Goal: Use online tool/utility: Utilize a website feature to perform a specific function

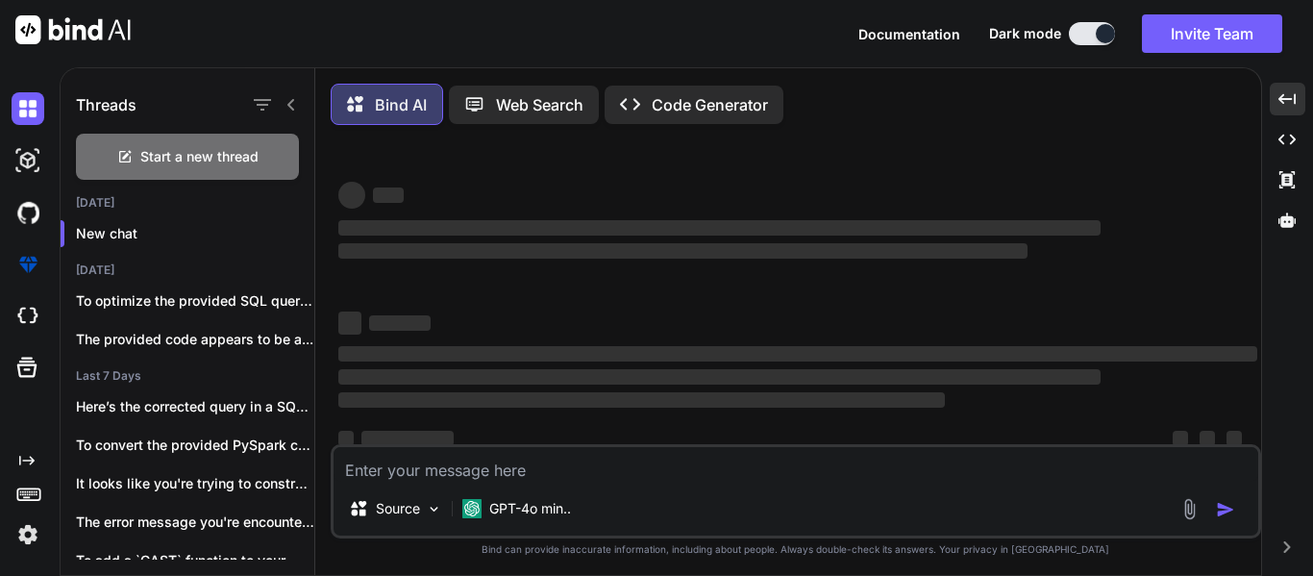
scroll to position [37, 0]
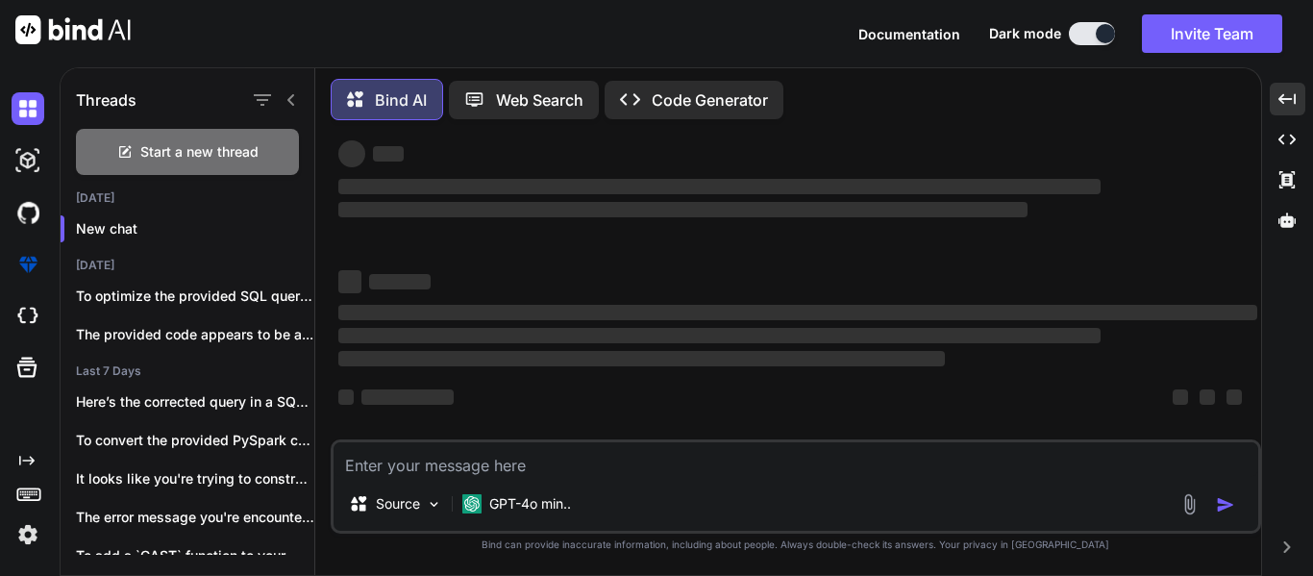
click at [571, 458] on textarea at bounding box center [795, 459] width 924 height 35
type textarea "I"
type textarea "x"
type textarea "I"
type textarea "x"
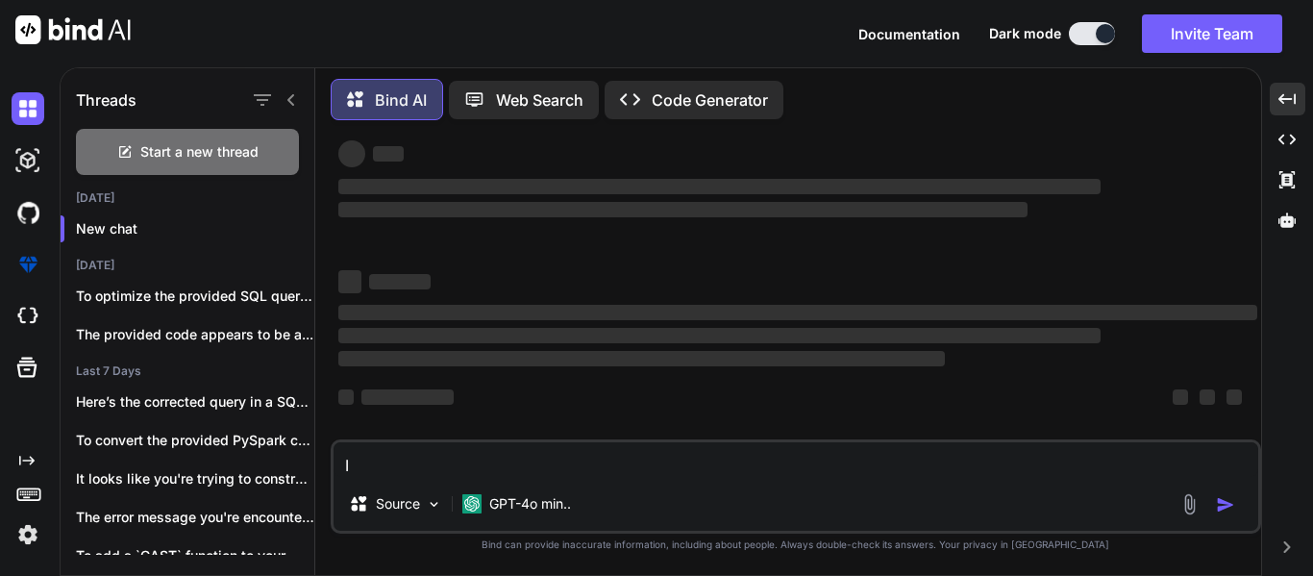
type textarea "I h"
type textarea "x"
type textarea "I ha"
type textarea "x"
type textarea "I hav"
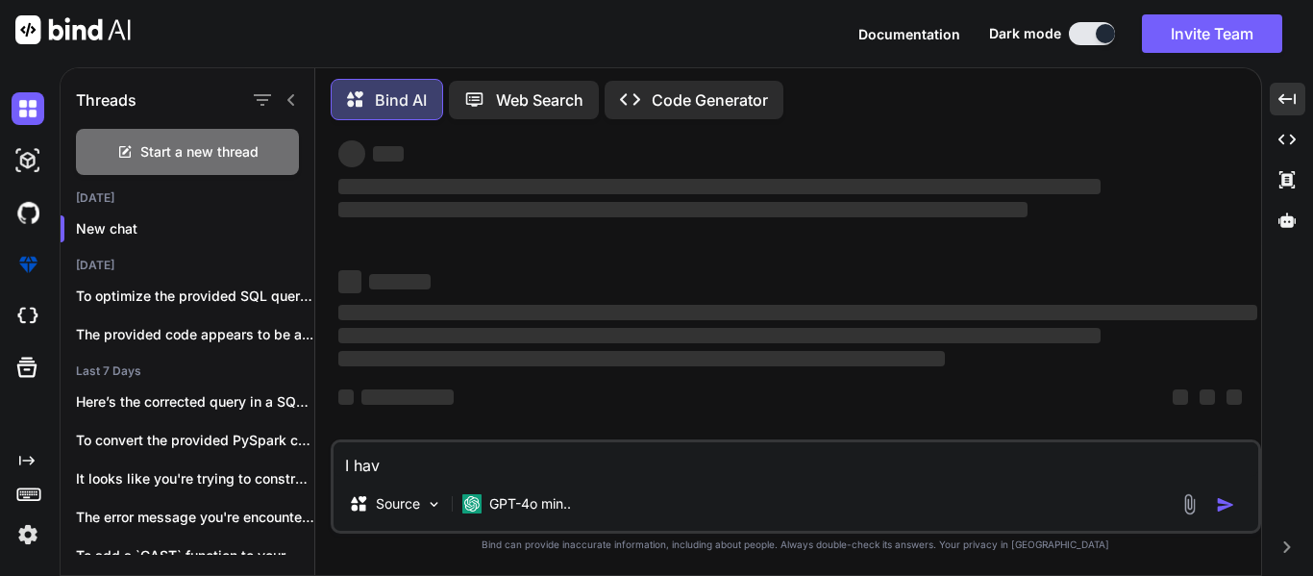
type textarea "x"
type textarea "I have"
type textarea "x"
type textarea "I have"
type textarea "x"
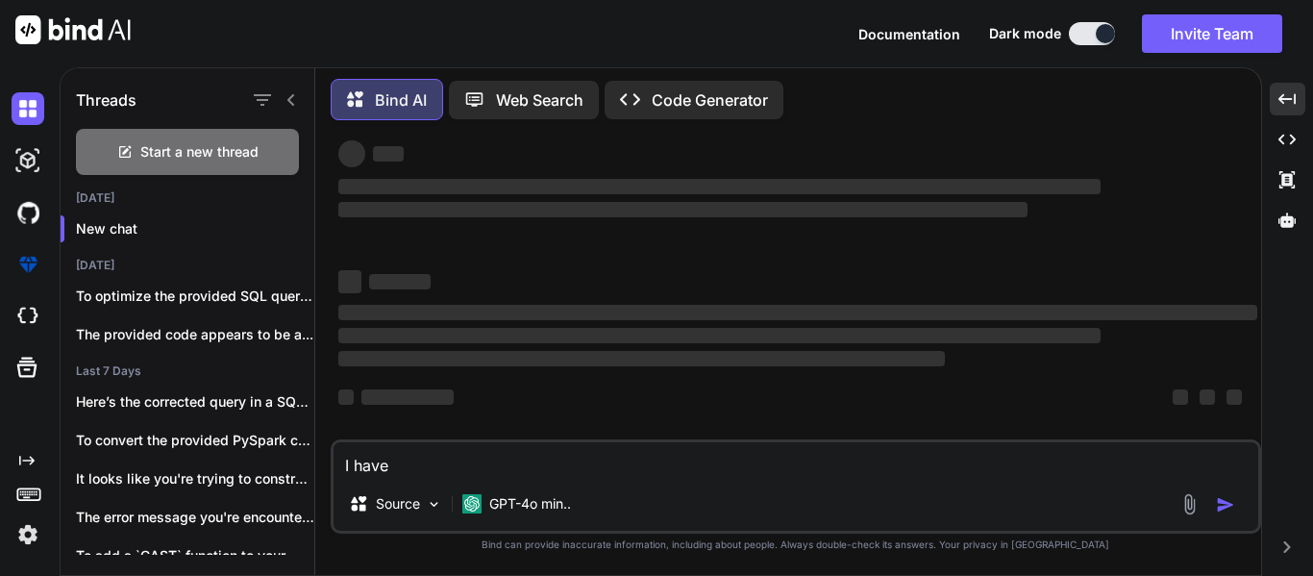
type textarea "I have"
type textarea "x"
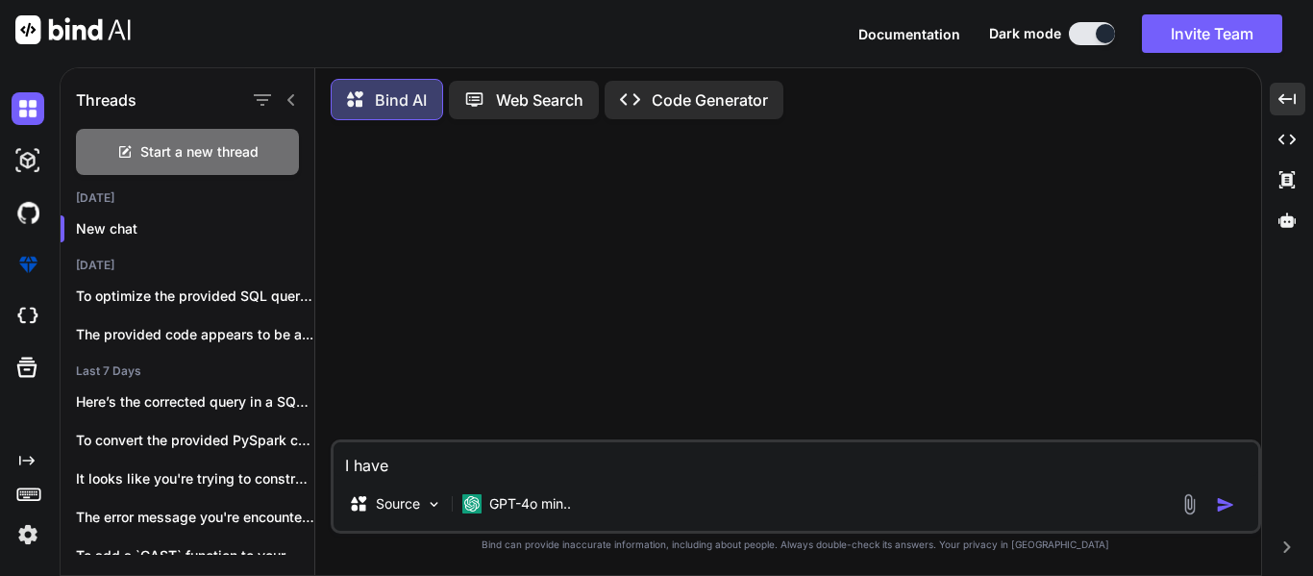
scroll to position [0, 0]
type textarea "I have a"
type textarea "x"
type textarea "I have a"
type textarea "x"
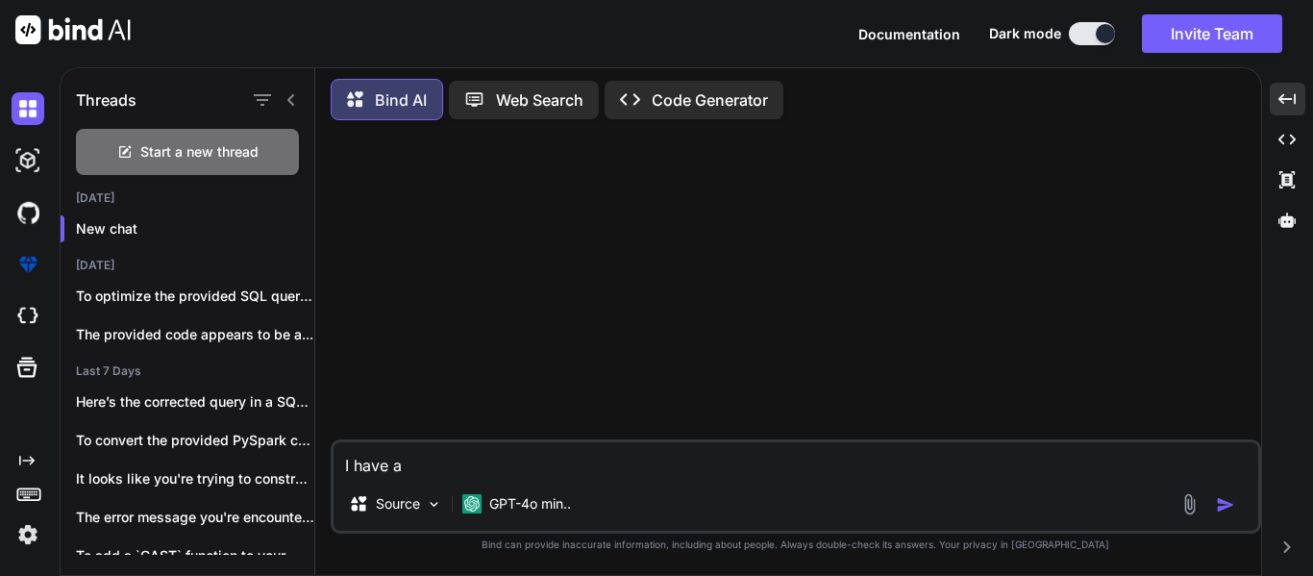
type textarea "I have a s"
type textarea "x"
type textarea "I have a st"
type textarea "x"
type textarea "I have a str"
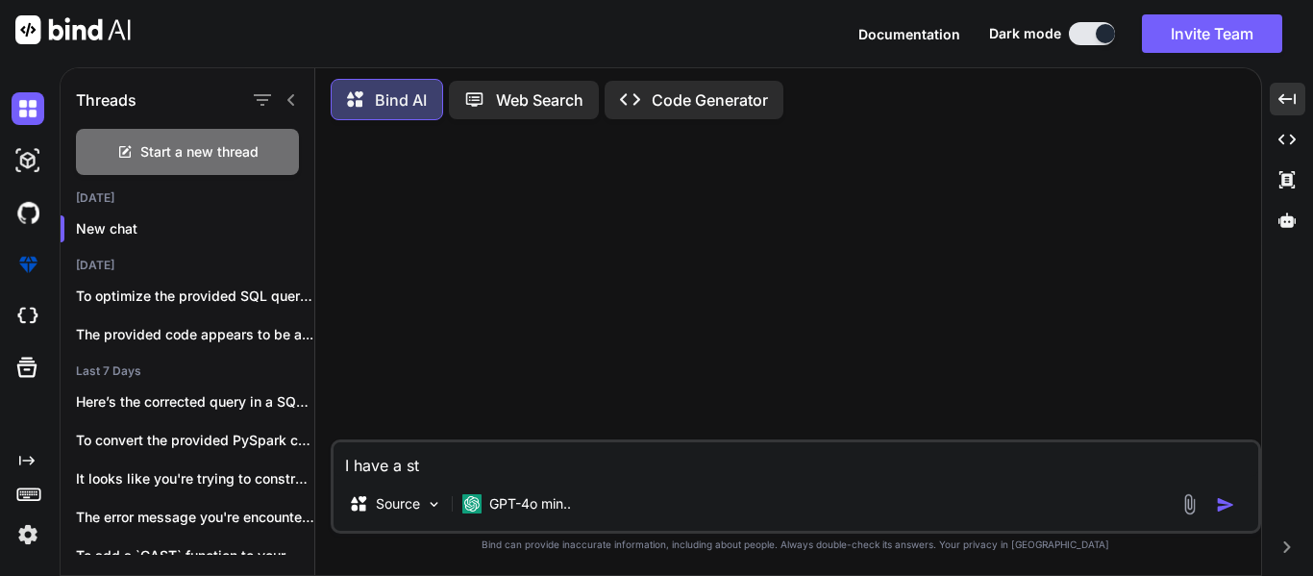
type textarea "x"
type textarea "I have a stri"
type textarea "x"
type textarea "I have a strin"
type textarea "x"
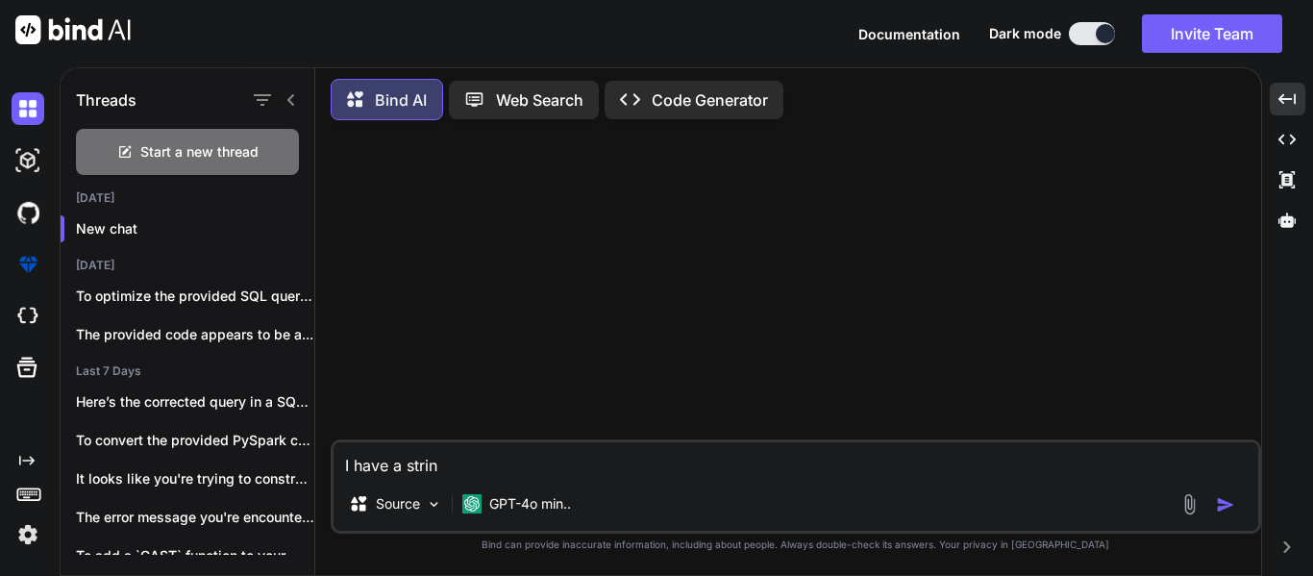
type textarea "I have a string"
type textarea "x"
type textarea "I have a string"
type textarea "x"
type textarea "I have a string w"
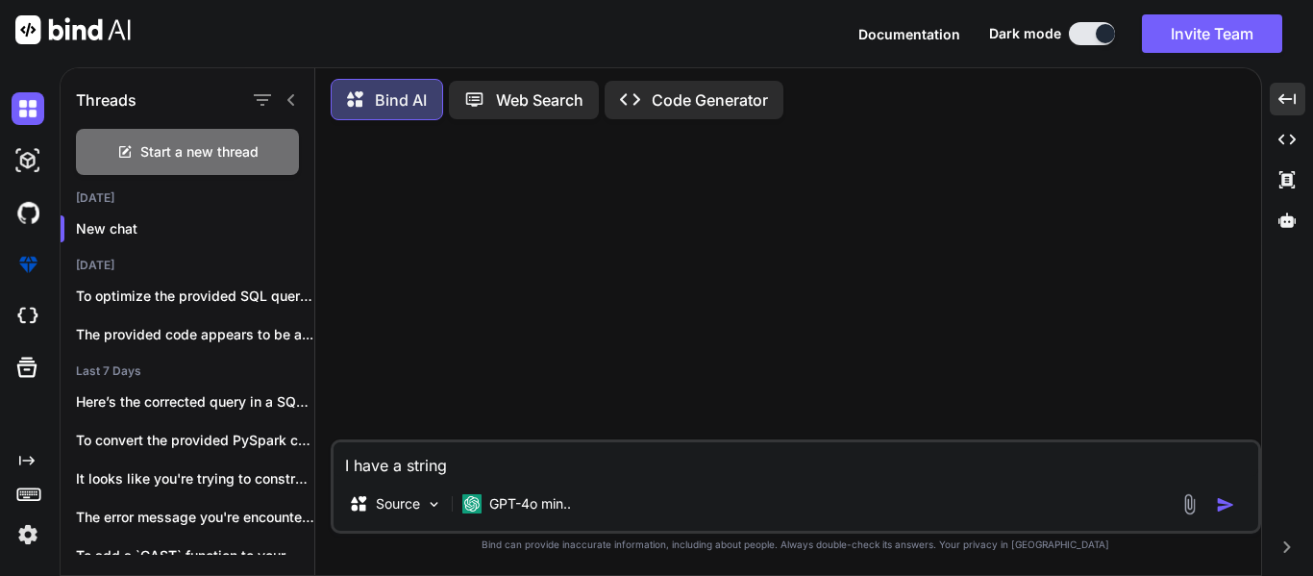
type textarea "x"
type textarea "I have a string wh"
type textarea "x"
type textarea "I have a string whi"
type textarea "x"
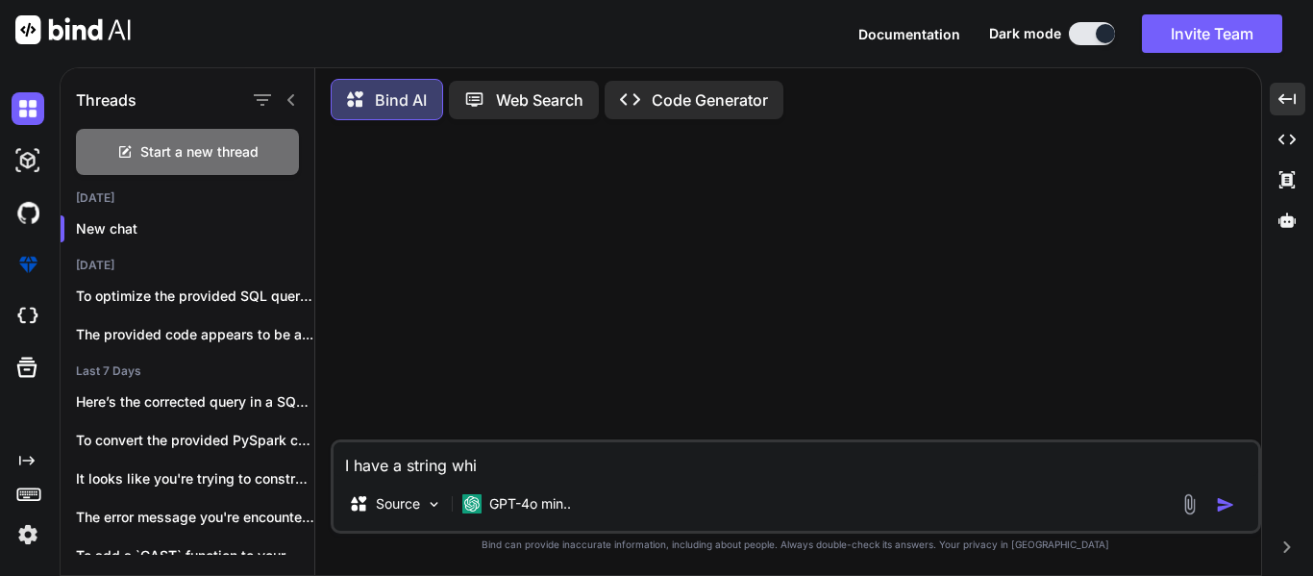
type textarea "I have a string whic"
type textarea "x"
type textarea "I have a string which"
type textarea "x"
type textarea "I have a string which"
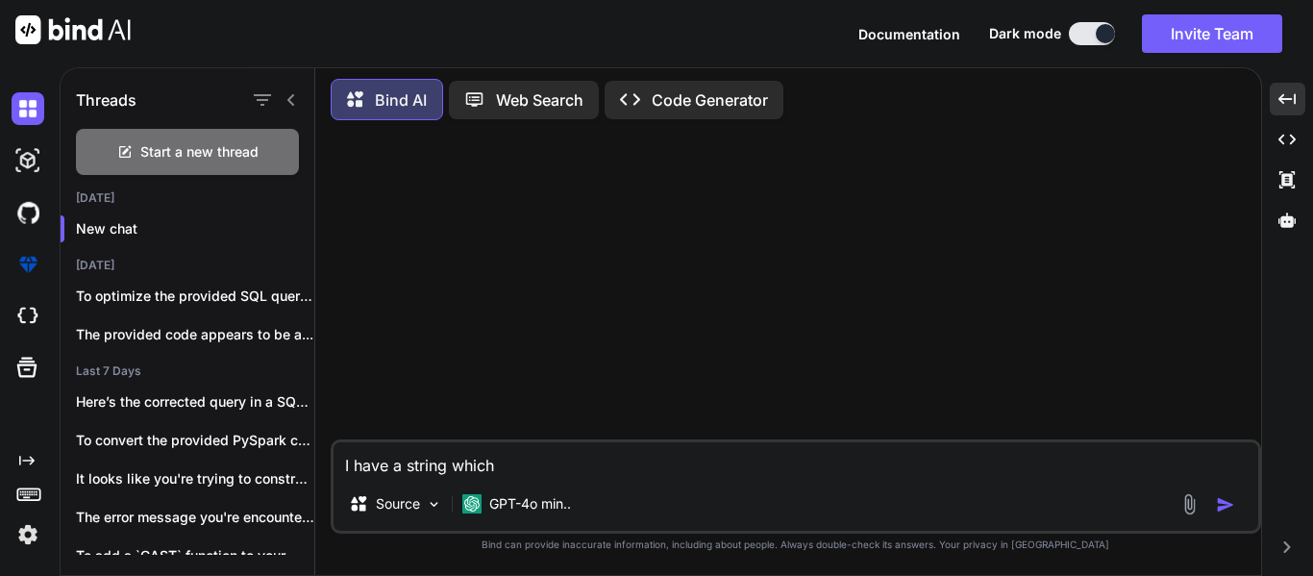
type textarea "x"
type textarea "I have a string which c"
type textarea "x"
type textarea "I have a string which co"
type textarea "x"
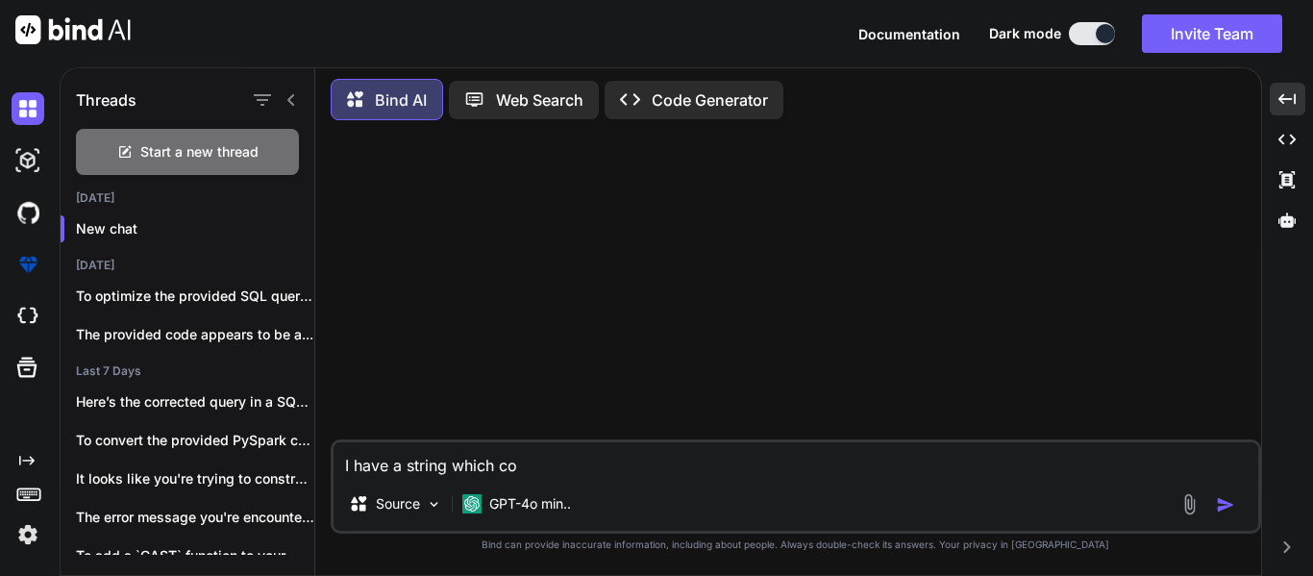
type textarea "I have a string which con"
type textarea "x"
type textarea "I have a string which cont"
type textarea "x"
type textarea "I have a string which conta"
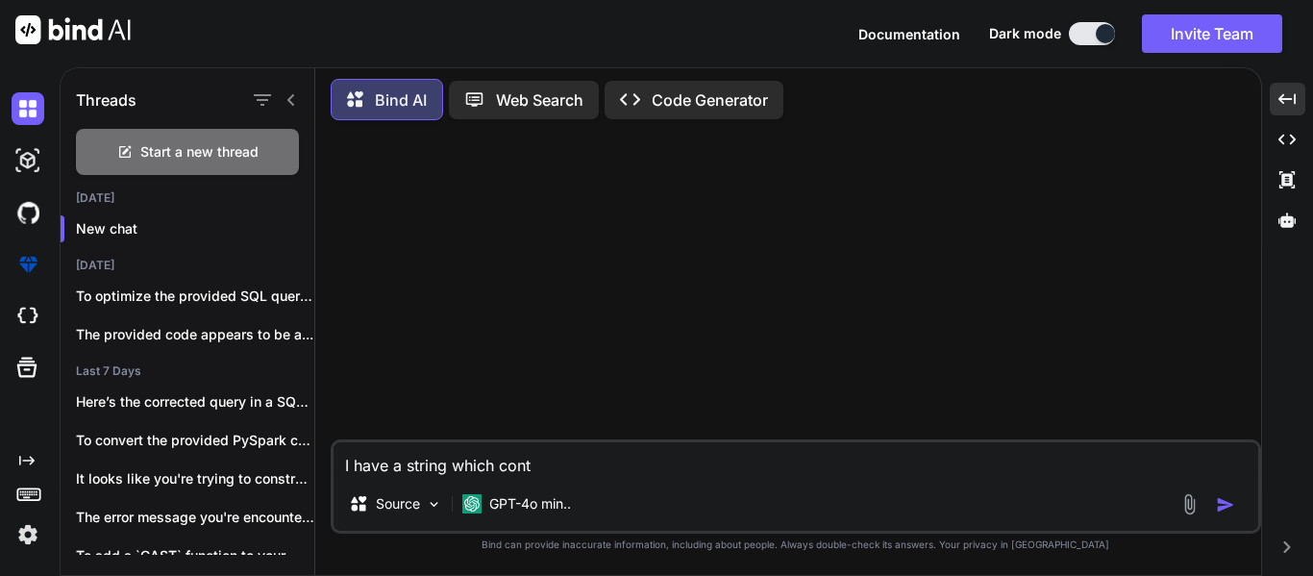
type textarea "x"
type textarea "I have a string which contai"
type textarea "x"
type textarea "I have a string which contain"
type textarea "x"
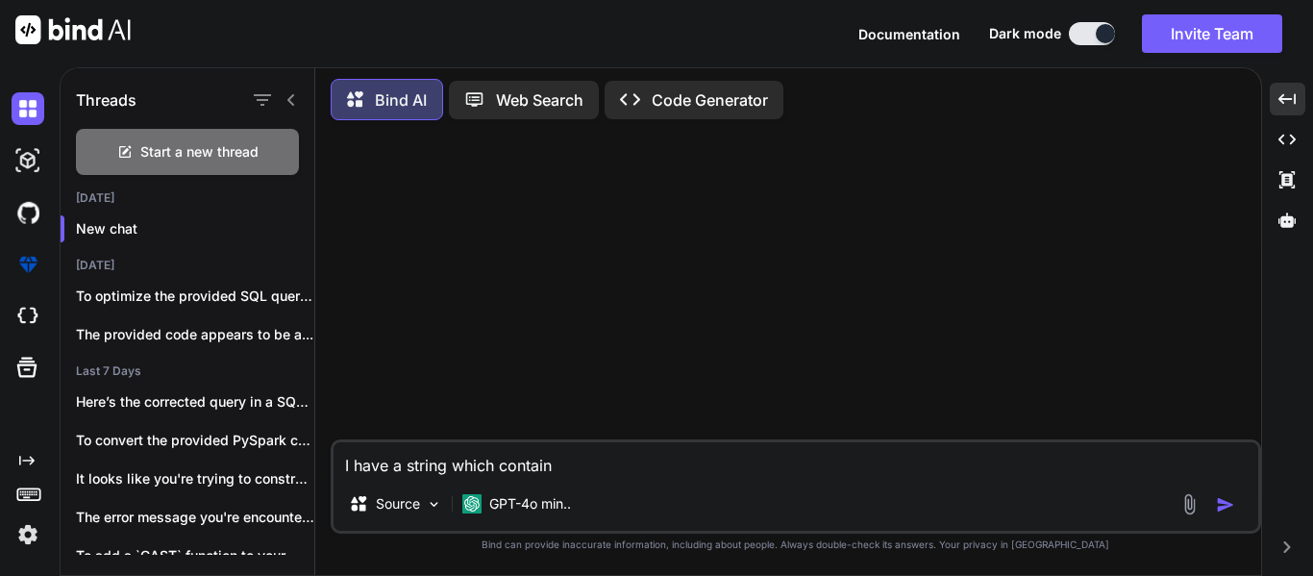
type textarea "I have a string which contains"
type textarea "x"
type textarea "I have a string which contains"
type textarea "x"
type textarea "I have a string which contains 1"
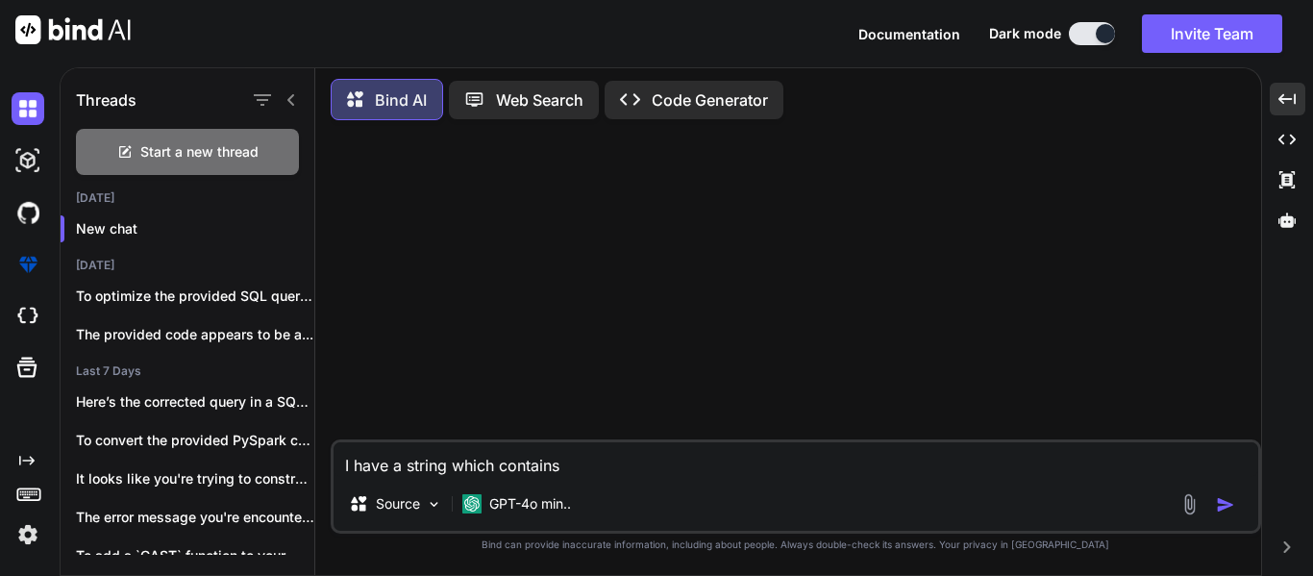
type textarea "x"
type textarea "I have a string which contains 1m"
type textarea "x"
type textarea "I have a string which contains 1mb"
type textarea "x"
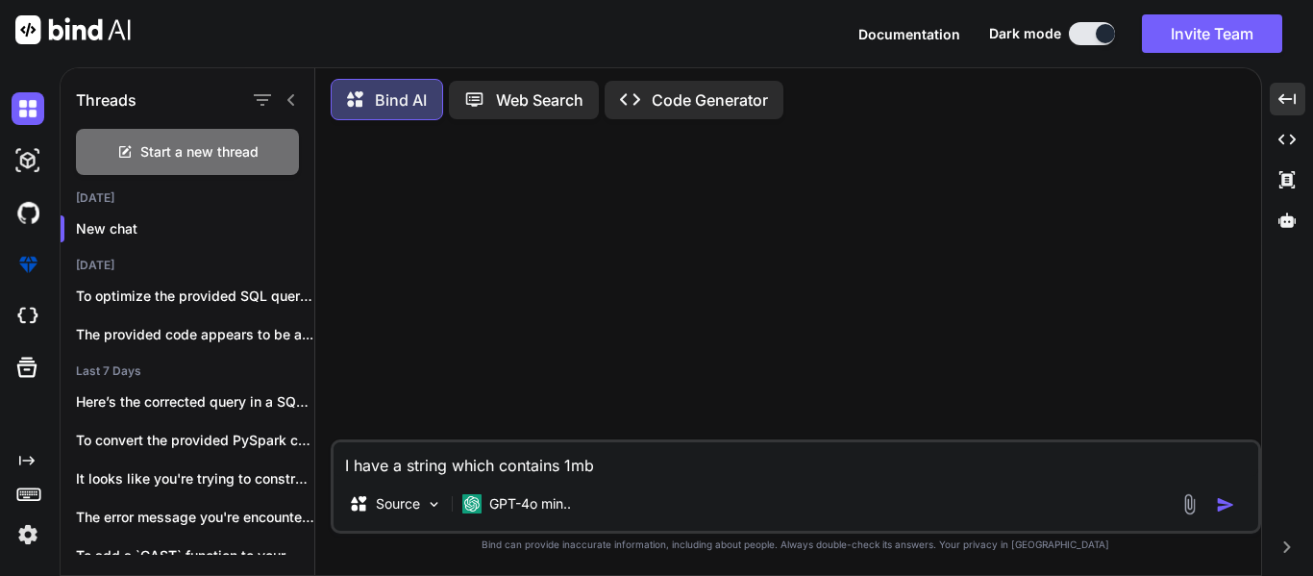
type textarea "I have a string which contains 1mbp"
type textarea "x"
type textarea "I have a string which contains 1mbps"
type textarea "x"
type textarea "I have a string which contains 1mbps,"
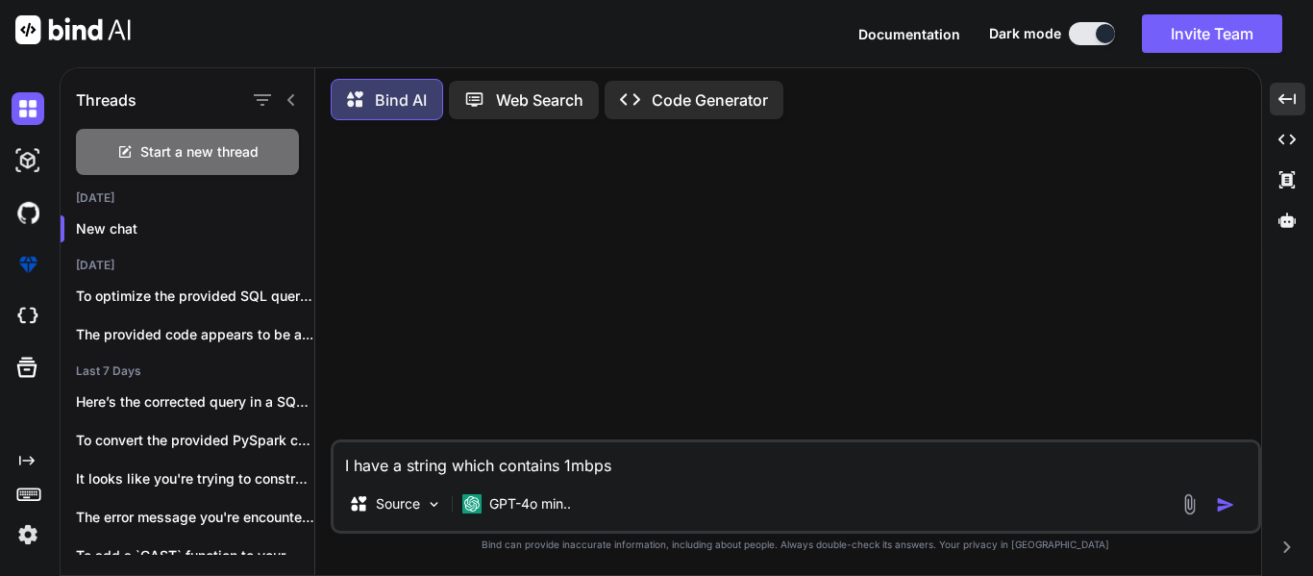
type textarea "x"
type textarea "I have a string which contains 1mbps,"
type textarea "x"
type textarea "I have a string which contains 1mbps, 2"
type textarea "x"
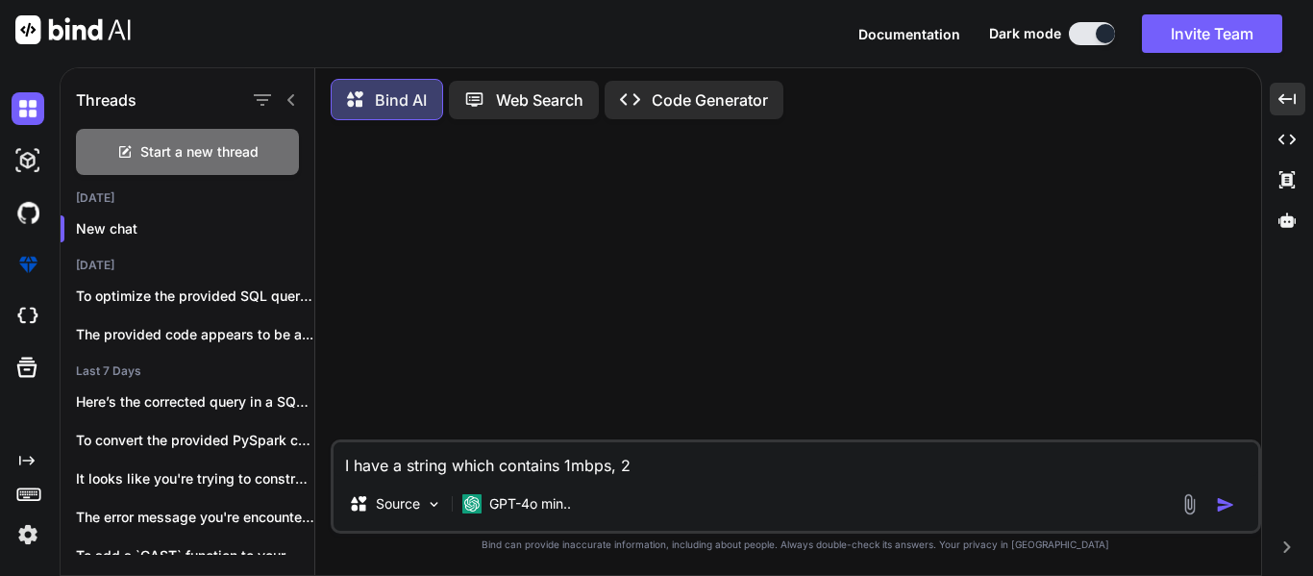
type textarea "I have a string which contains 1mbps, 2m"
type textarea "x"
type textarea "I have a string which contains 1mbps, 2mb"
type textarea "x"
type textarea "I have a string which contains 1mbps, 2mbp"
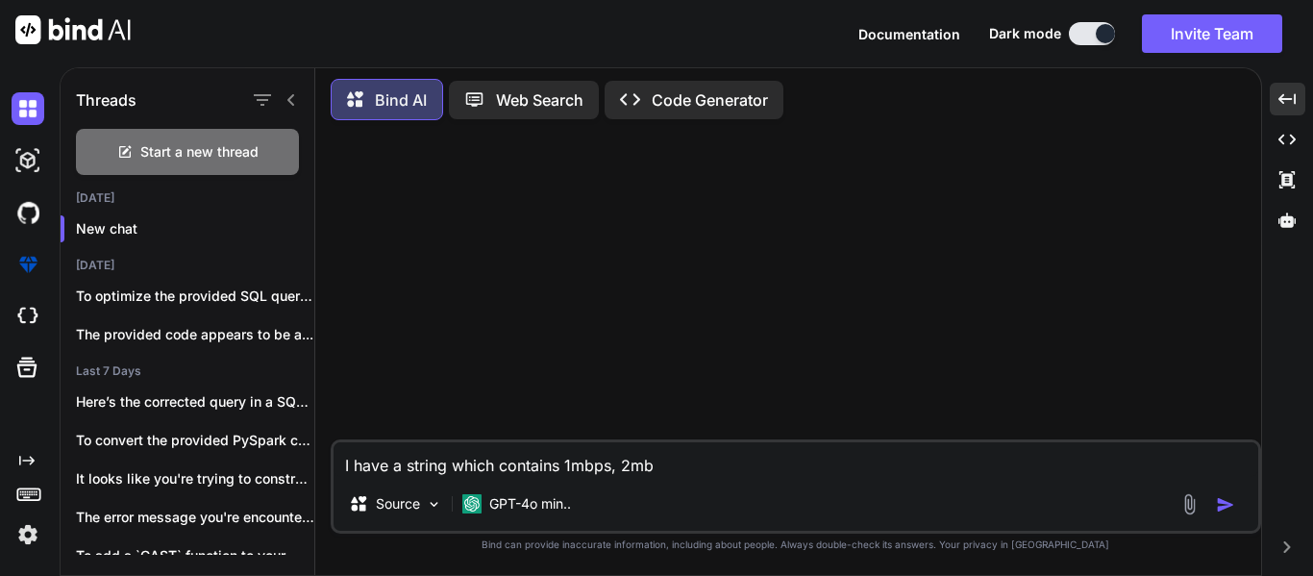
type textarea "x"
type textarea "I have a string which contains 1mbps, 2mbps"
type textarea "x"
type textarea "I have a string which contains 1mbps, 2mbps"
type textarea "x"
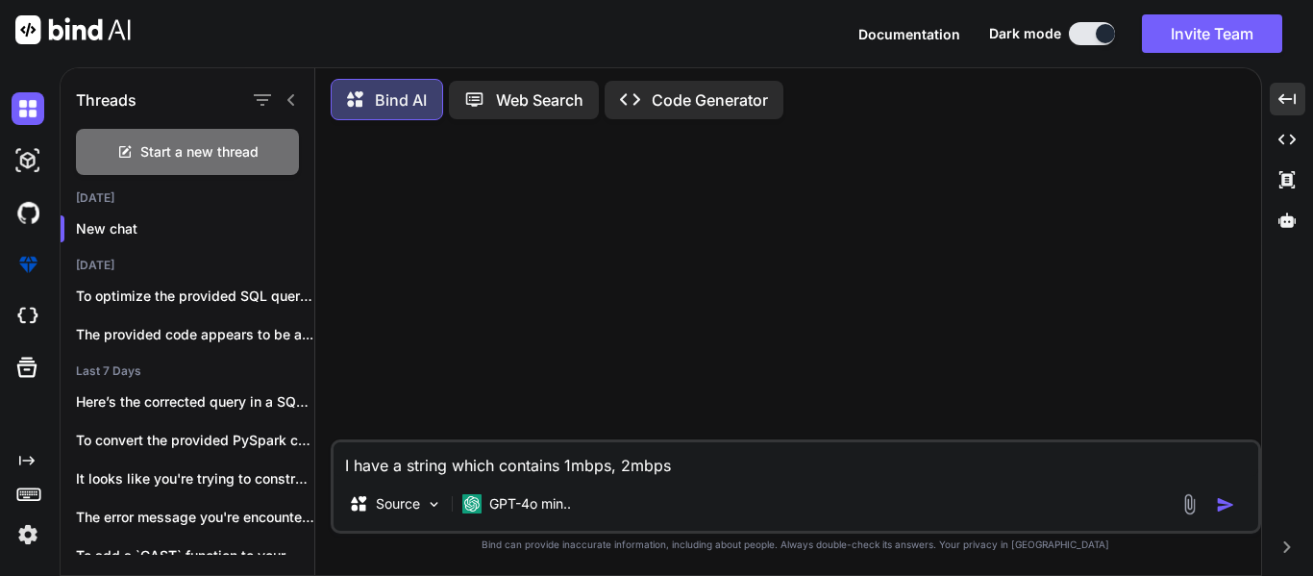
type textarea "I have a string which contains 1mbps, 2mbps o"
type textarea "x"
type textarea "I have a string which contains 1mbps, 2mbps or"
type textarea "x"
type textarea "I have a string which contains 1mbps, 2mbps o"
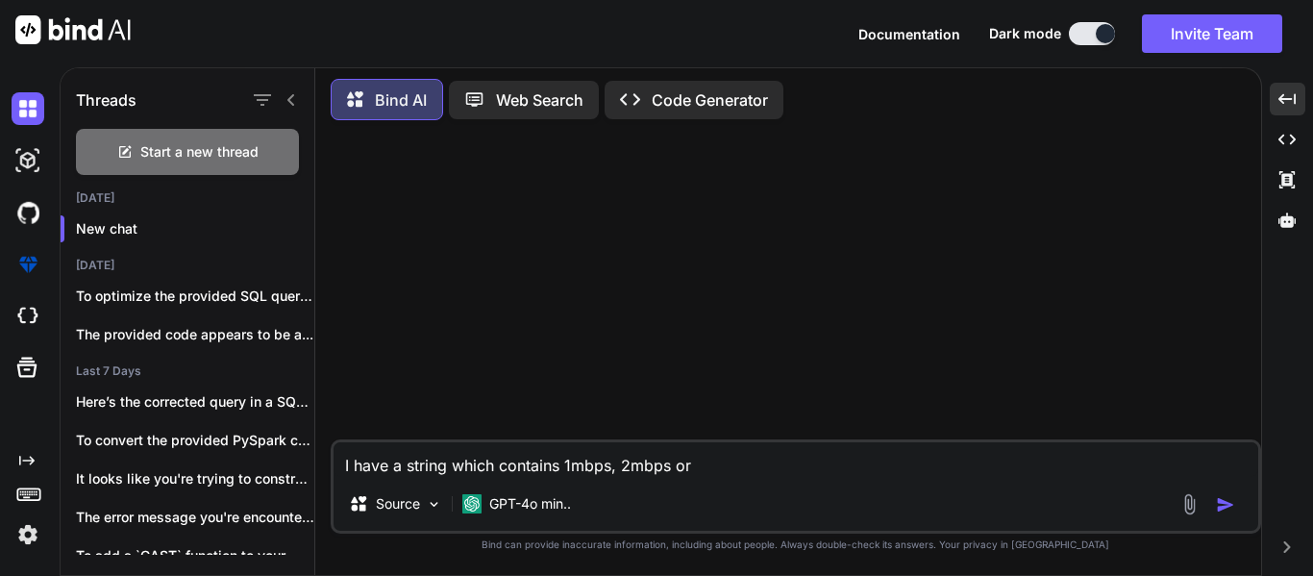
type textarea "x"
type textarea "I have a string which contains 1mbps, 2mbps"
type textarea "x"
type textarea "I have a string which contains 1mbps, 2mbps a"
type textarea "x"
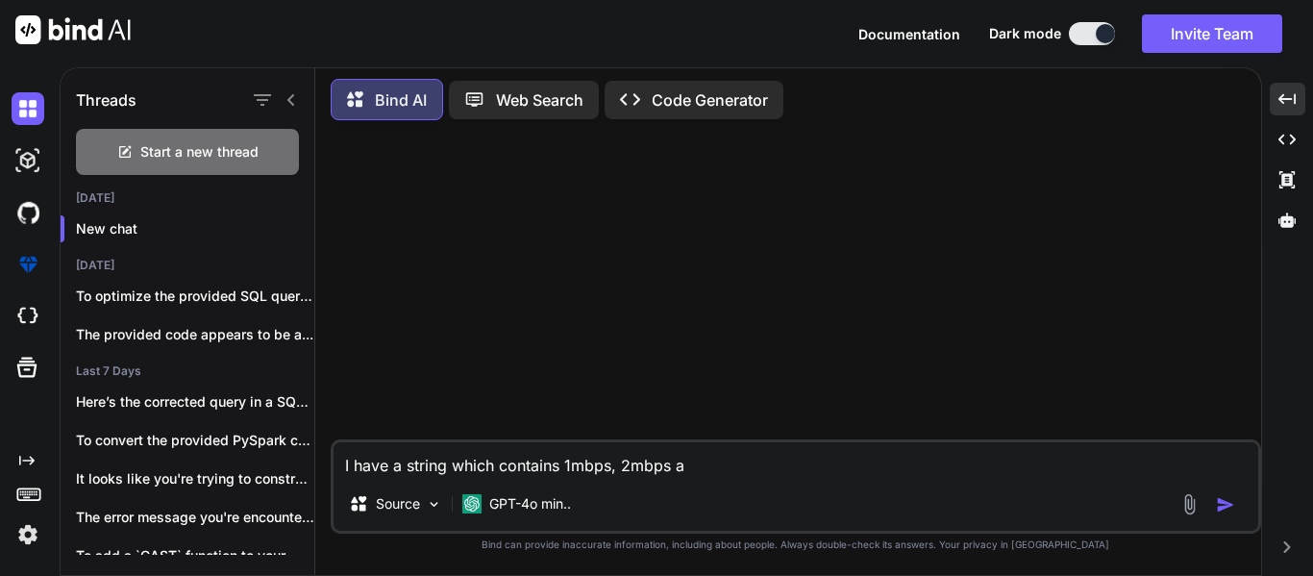
type textarea "I have a string which contains 1mbps, 2mbps an"
type textarea "x"
type textarea "I have a string which contains 1mbps, 2mbps and"
type textarea "x"
type textarea "I have a string which contains 1mbps, 2mbps and"
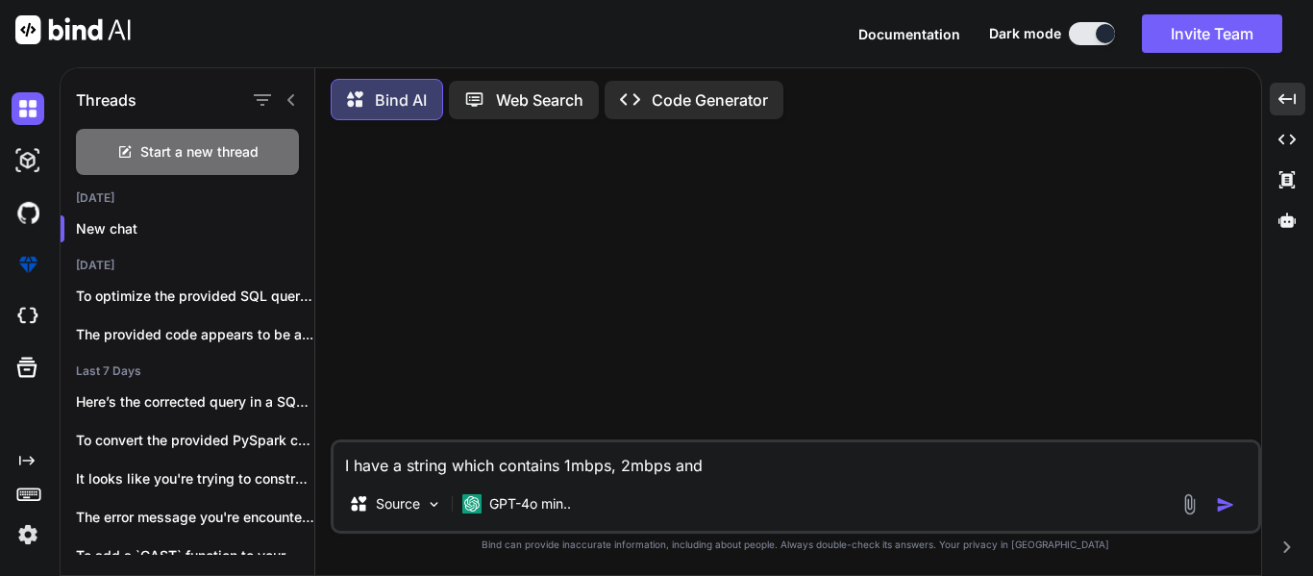
type textarea "x"
type textarea "I have a string which contains 1mbps, 2mbps and s"
type textarea "x"
type textarea "I have a string which contains 1mbps, 2mbps and so"
type textarea "x"
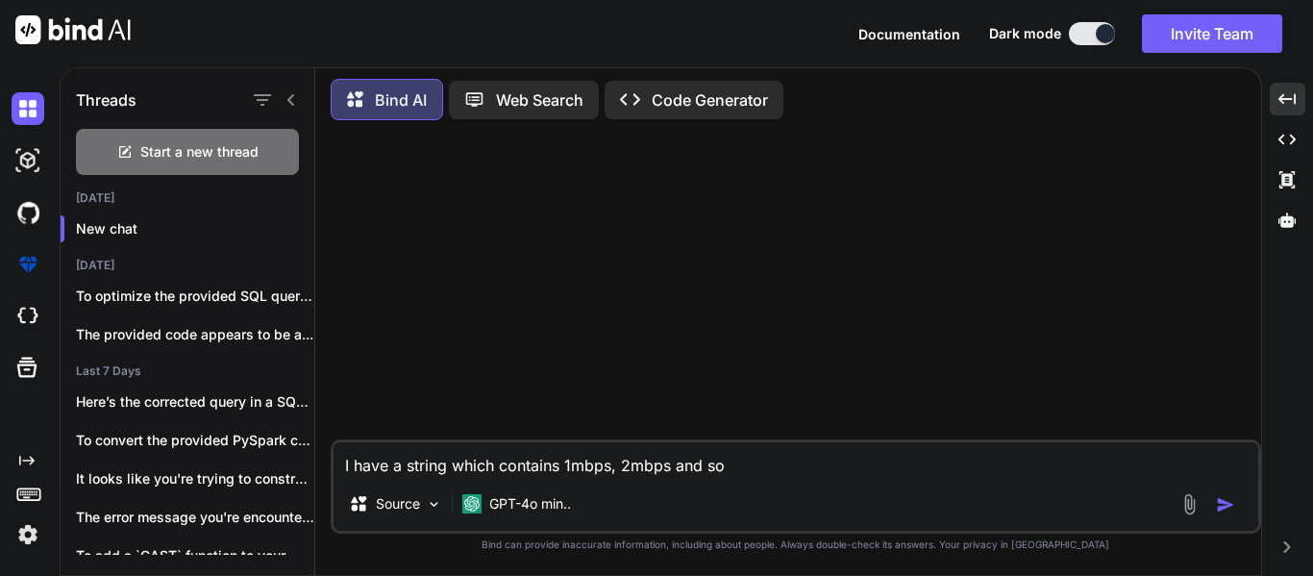
type textarea "I have a string which contains 1mbps, 2mbps and so"
type textarea "x"
type textarea "I have a string which contains 1mbps, 2mbps and so o"
type textarea "x"
type textarea "I have a string which contains 1mbps, 2mbps and so on"
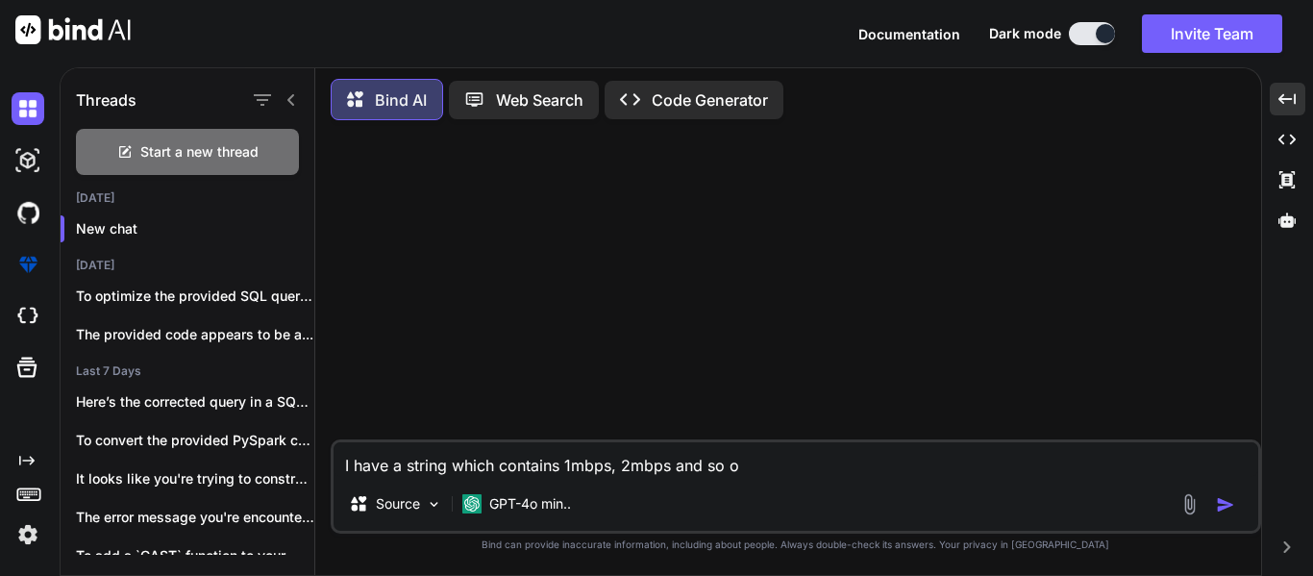
type textarea "x"
type textarea "I have a string which contains 1mbps, 2mbps and so o"
type textarea "x"
type textarea "I have a string which contains 1mbps, 2mbps and so"
type textarea "x"
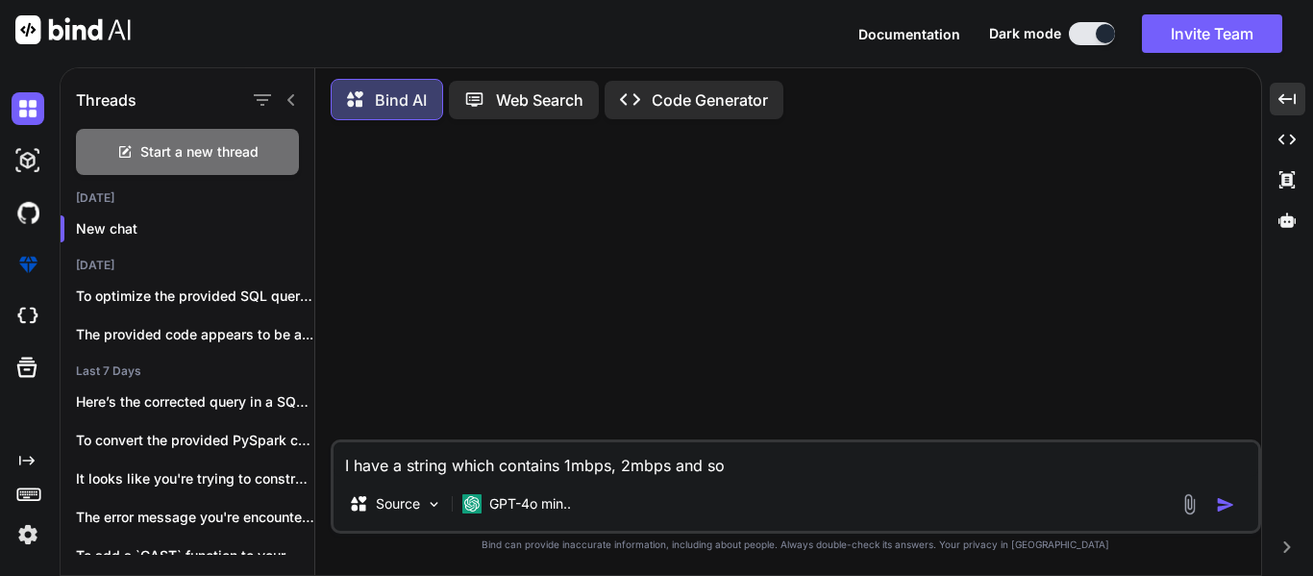
type textarea "I have a string which contains 1mbps, 2mbps and so"
type textarea "x"
type textarea "I have a string which contains 1mbps, 2mbps and s"
type textarea "x"
type textarea "I have a string which contains 1mbps, 2mbps and"
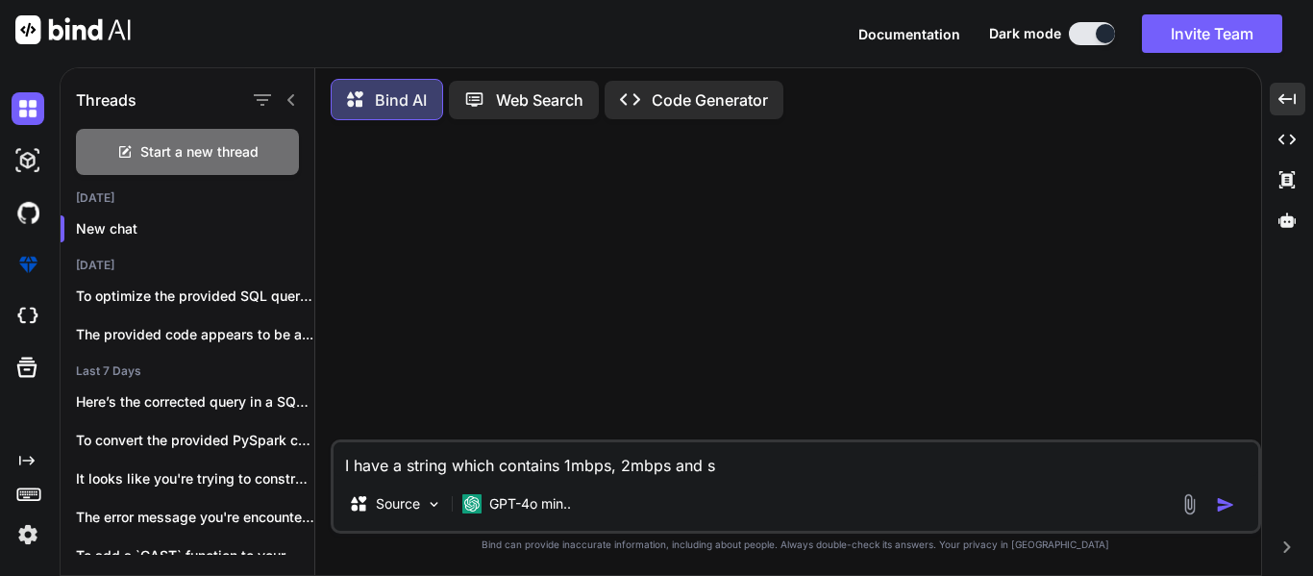
type textarea "x"
type textarea "I have a string which contains 1mbps, 2mbps and"
type textarea "x"
type textarea "I have a string which contains 1mbps, 2mbps an"
type textarea "x"
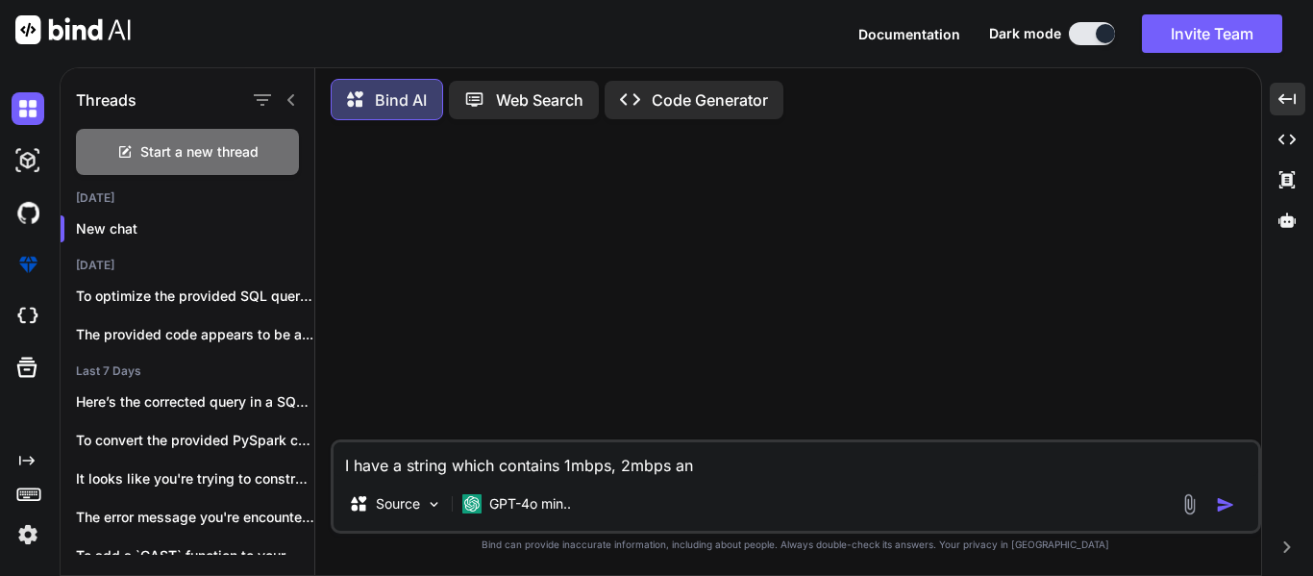
type textarea "I have a string which contains 1mbps, 2mbps a"
type textarea "x"
type textarea "I have a string which contains 1mbps, 2mbps"
type textarea "x"
type textarea "I have a string which contains 1mbps, 2mbps"
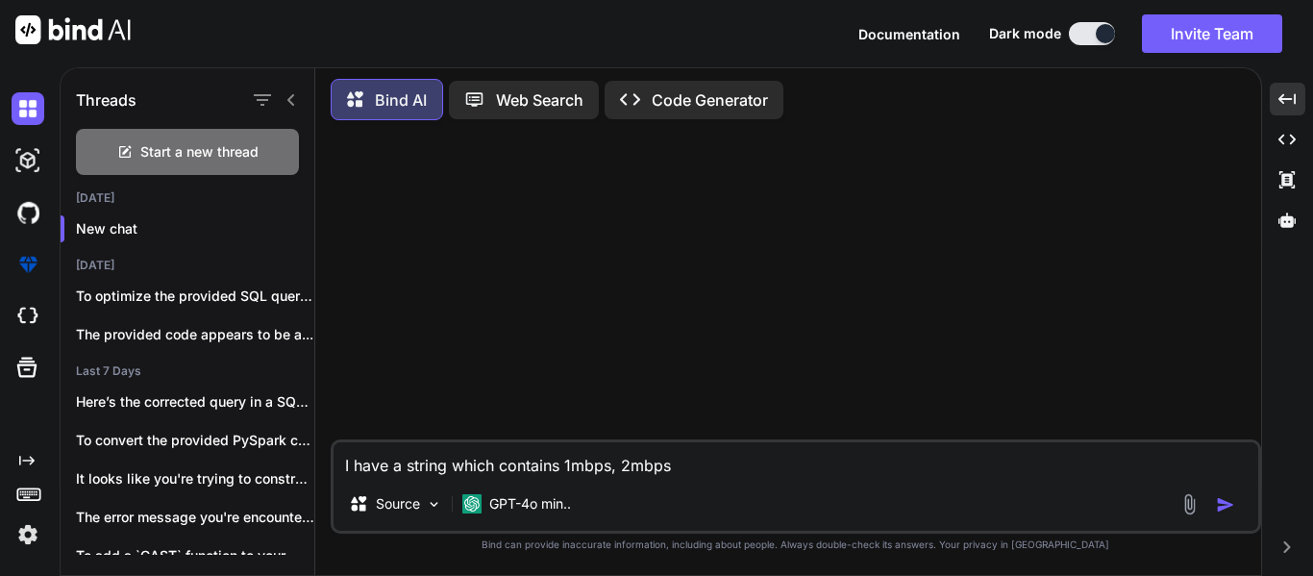
type textarea "x"
type textarea "I have a string which contains 1mbps, 2mbp"
type textarea "x"
type textarea "I have a string which contains 1mbps, 2mb"
type textarea "x"
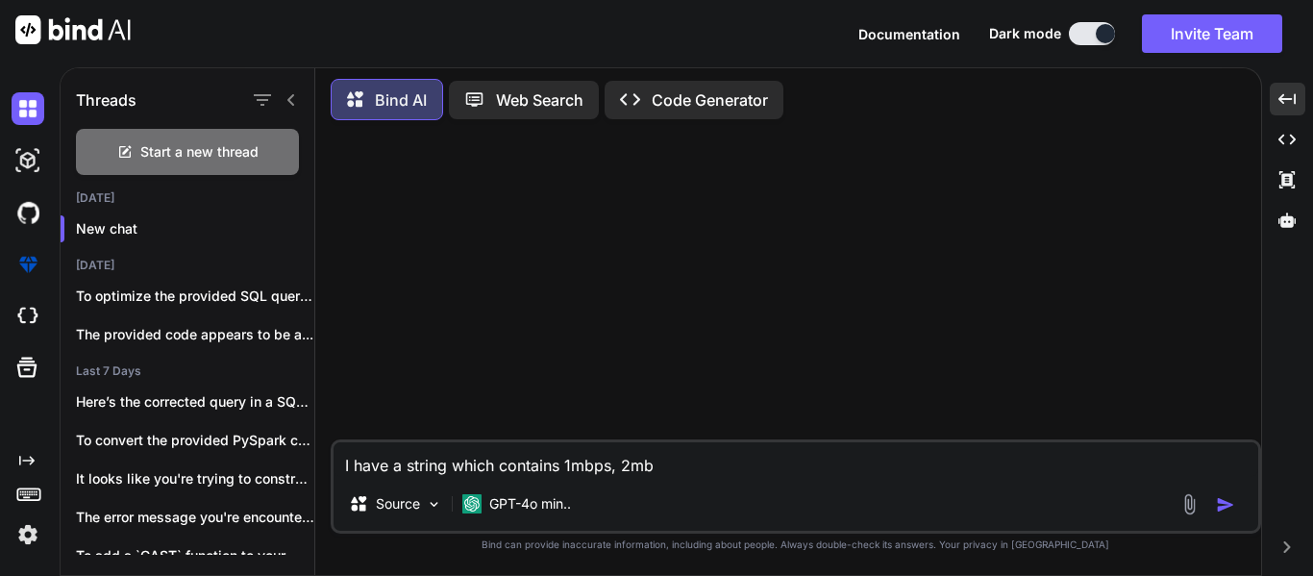
type textarea "I have a string which contains 1mbps, 2m"
type textarea "x"
type textarea "I have a string which contains 1mbps, 2"
type textarea "x"
type textarea "I have a string which contains 1mbps,"
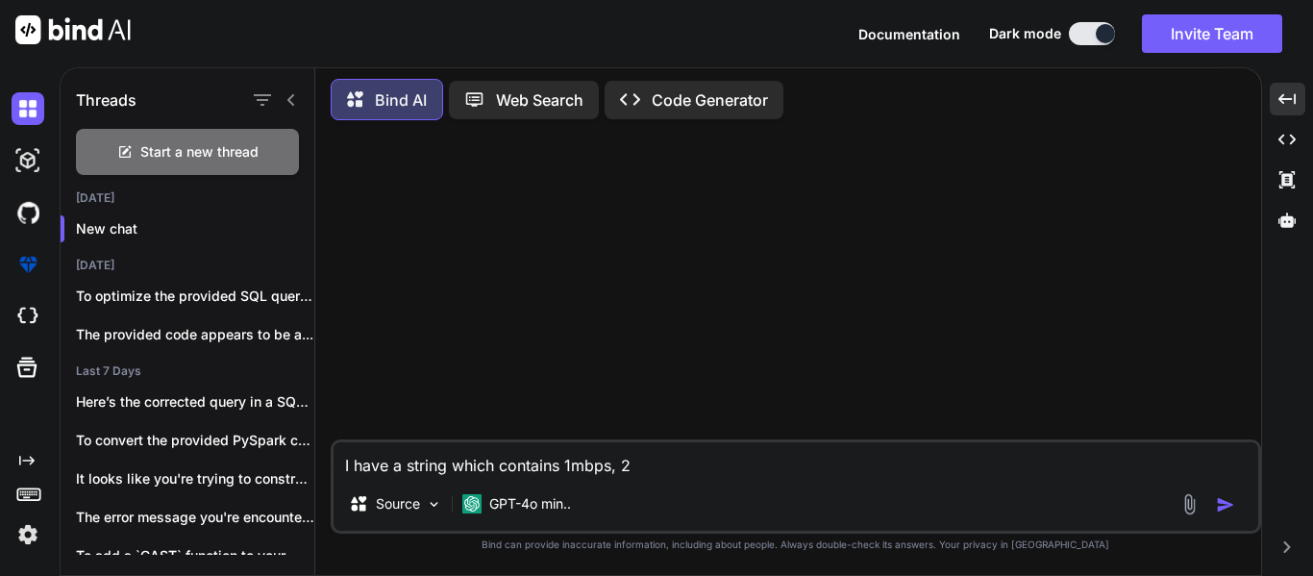
type textarea "x"
type textarea "I have a string which contains 1mbps,"
type textarea "x"
type textarea "I have a string which contains 1mbps"
type textarea "x"
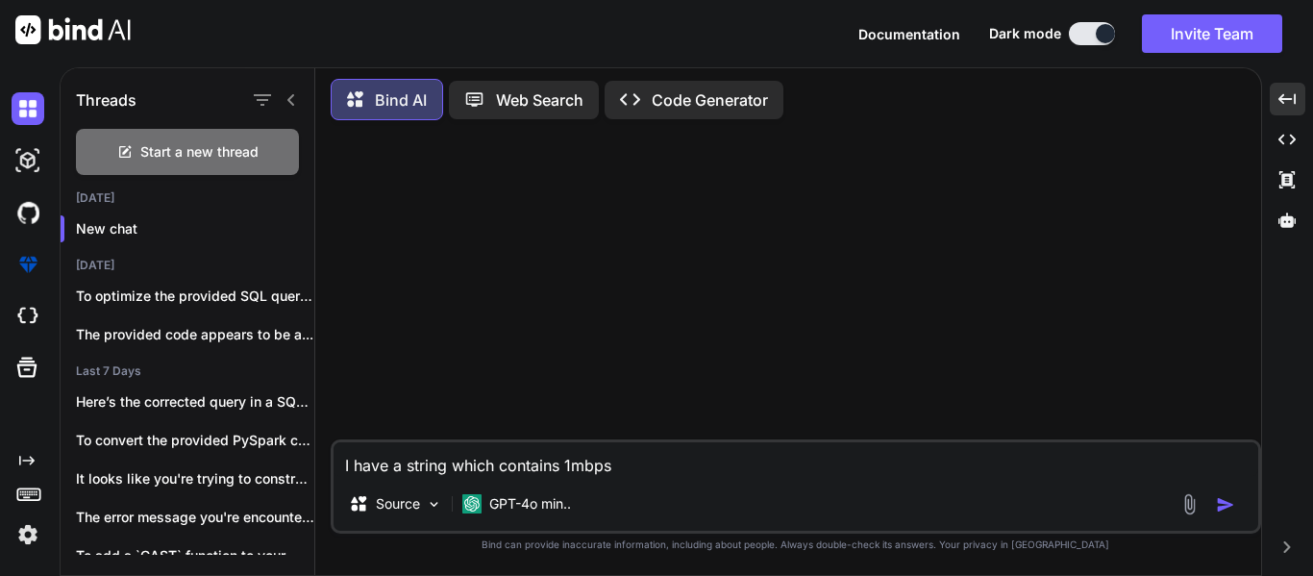
type textarea "I have a string which contains 1mbp"
type textarea "x"
type textarea "I have a string which contains 1mb"
type textarea "x"
type textarea "I have a string which contains 1m"
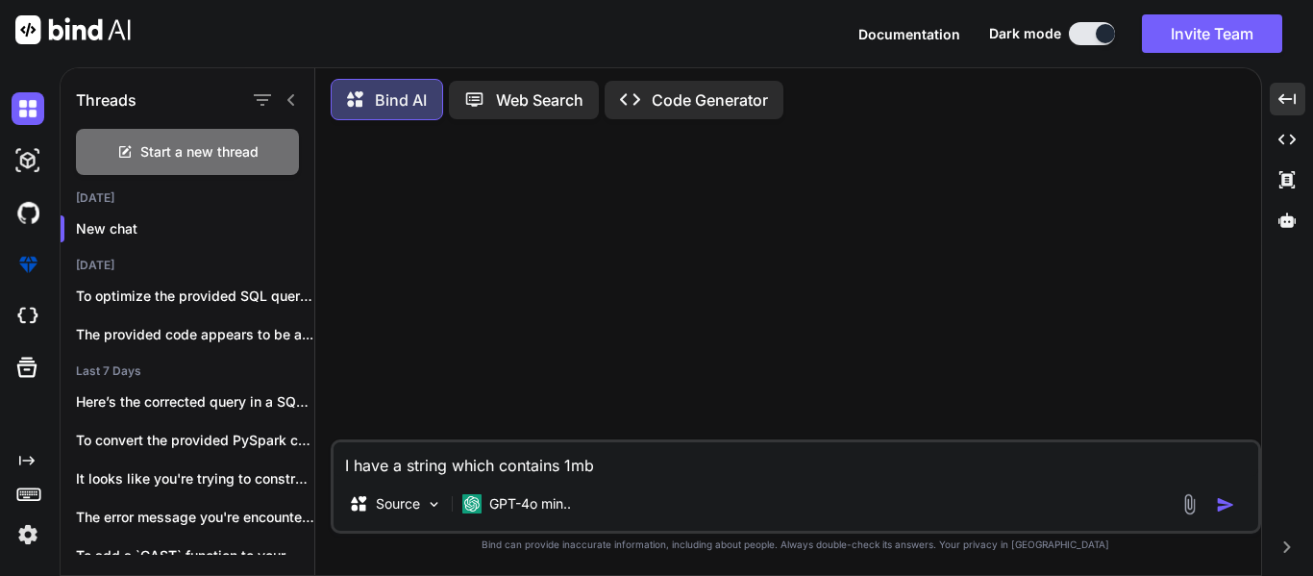
type textarea "x"
type textarea "I have a string which contains 1"
type textarea "x"
type textarea "I have a string which contains"
type textarea "x"
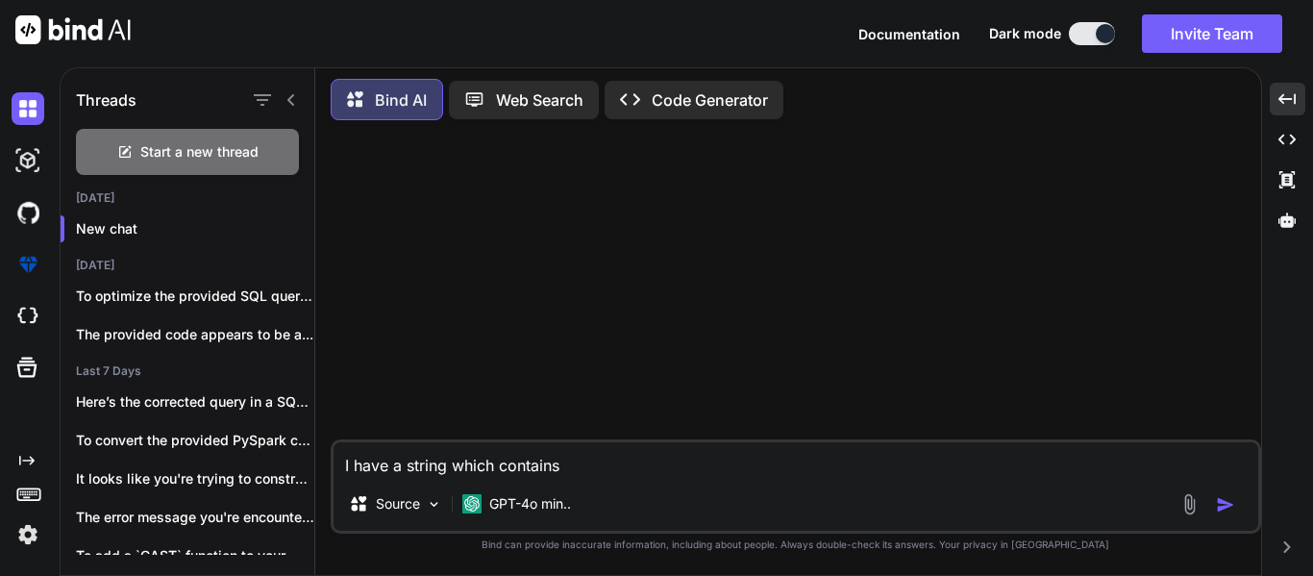
type textarea "I have a string which contains"
type textarea "x"
type textarea "I have a string which contain"
type textarea "x"
type textarea "I have a string which contai"
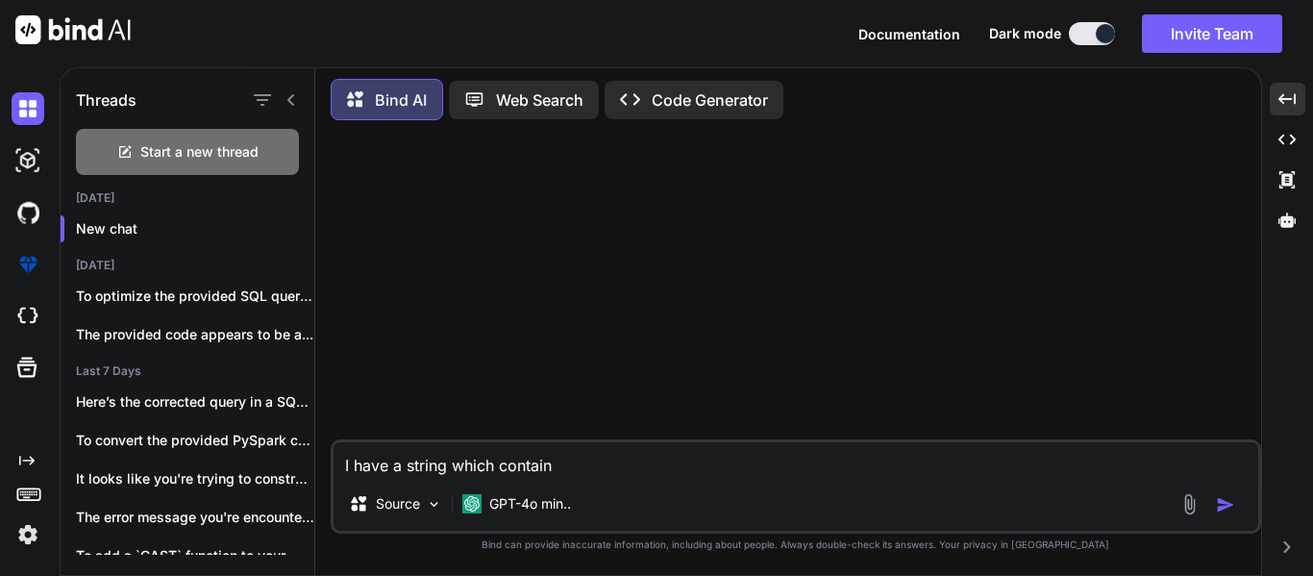
type textarea "x"
type textarea "I have a string which conta"
type textarea "x"
type textarea "I have a string which cont"
type textarea "x"
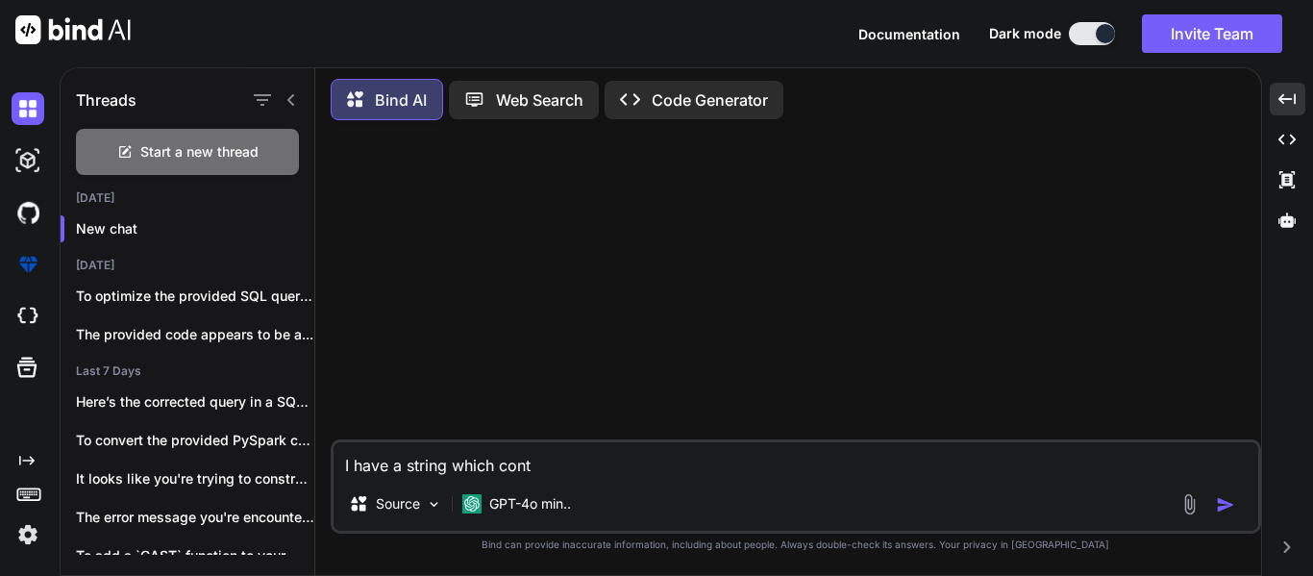
type textarea "I have a string which con"
type textarea "x"
type textarea "I have a string which co"
type textarea "x"
type textarea "I have a string which c"
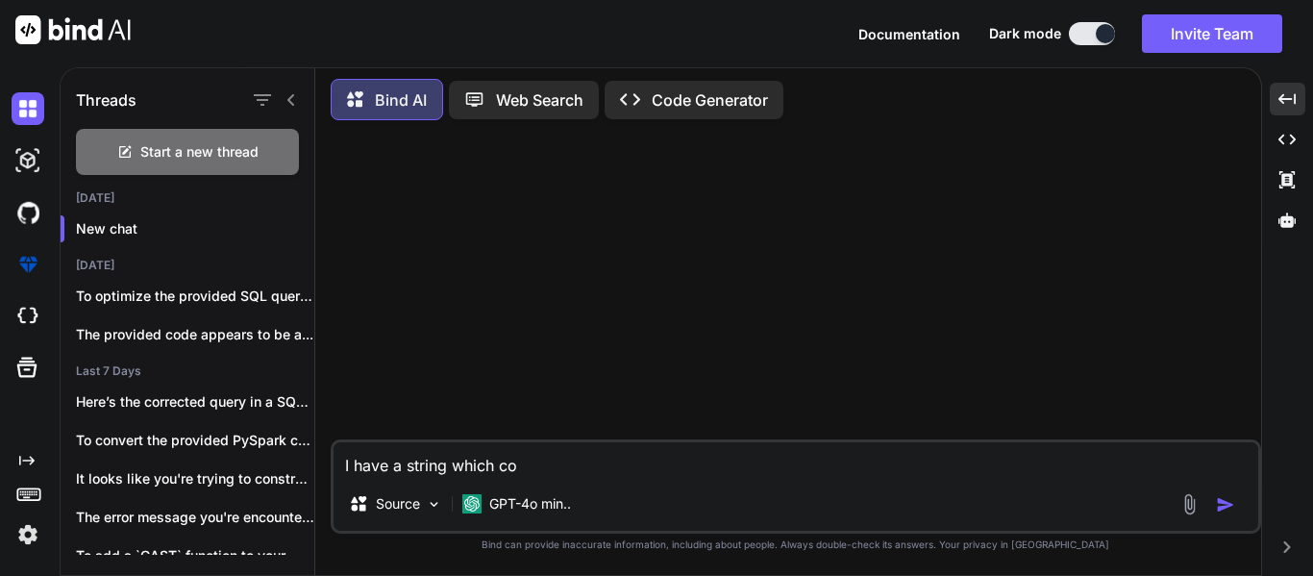
type textarea "x"
type textarea "I have a string which"
type textarea "x"
type textarea "I have a string which h"
type textarea "x"
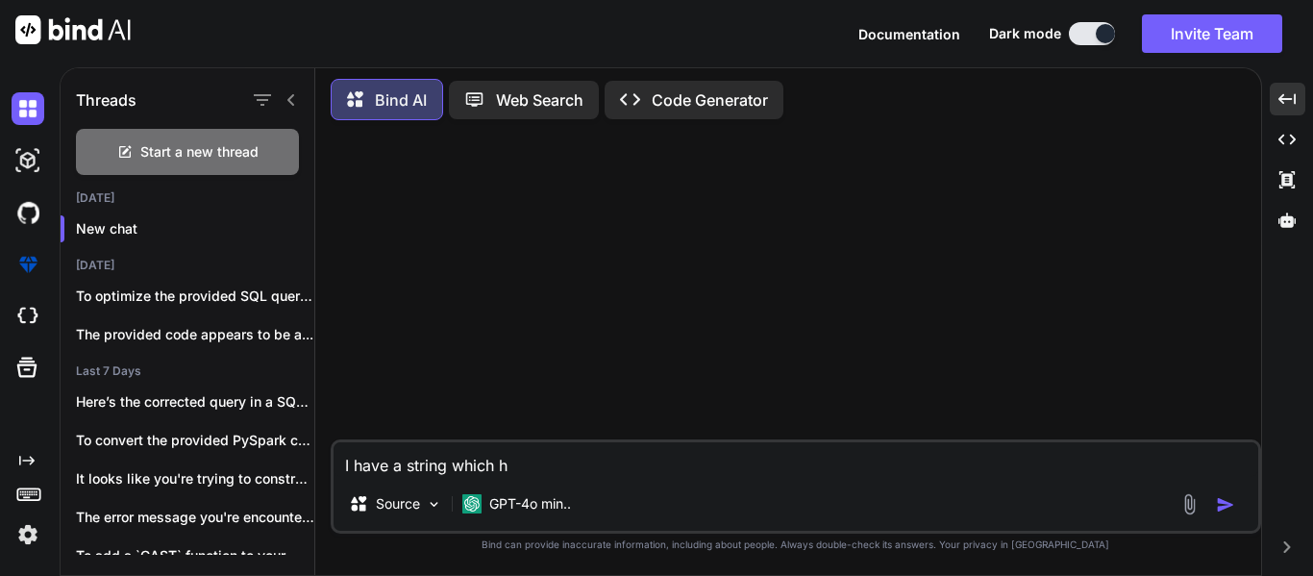
type textarea "I have a string which ha"
type textarea "x"
type textarea "I have a string which has"
type textarea "x"
type textarea "I have a string which has"
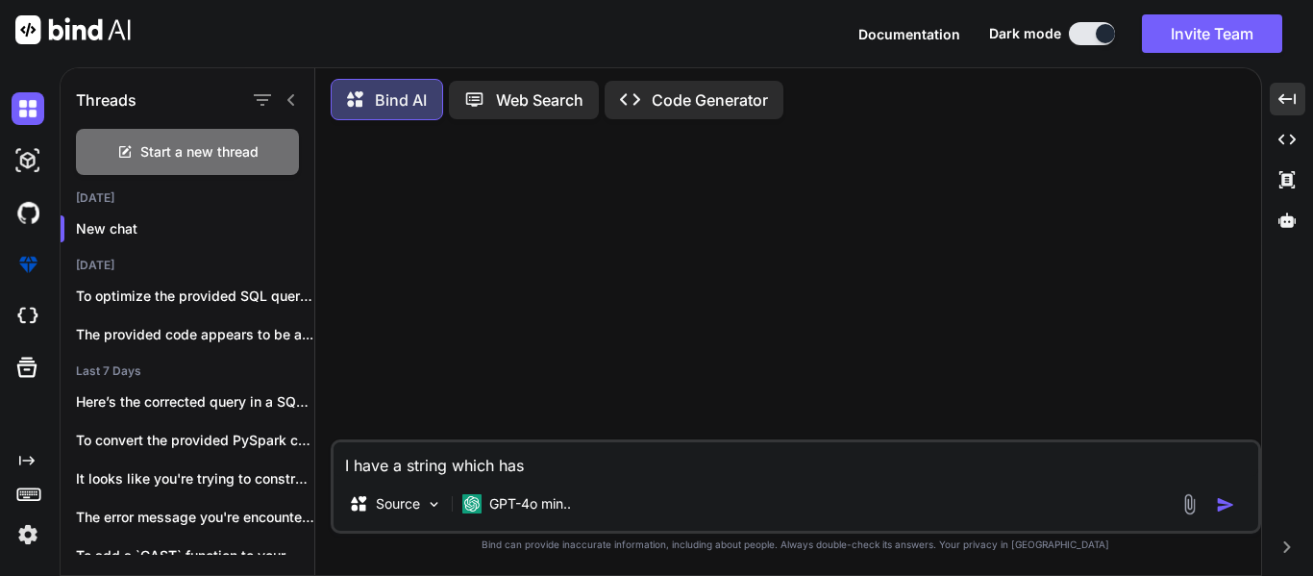
type textarea "x"
type textarea "I have a string which has 1"
type textarea "x"
type textarea "I have a string which has 12"
type textarea "x"
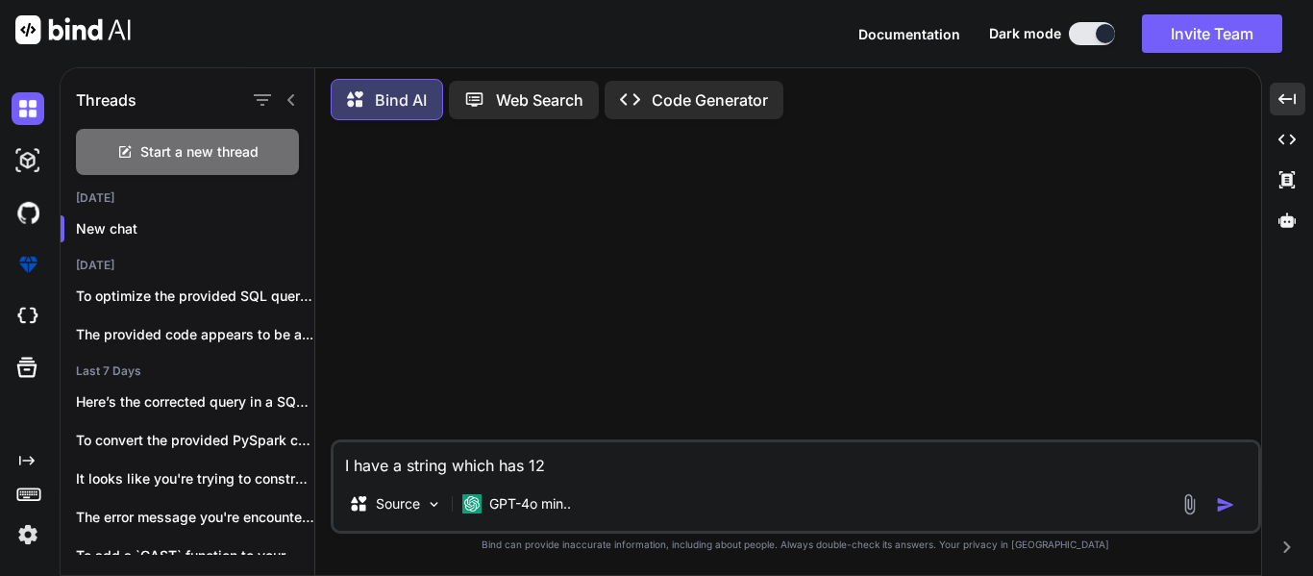
type textarea "I have a string which has 12m"
type textarea "x"
type textarea "I have a string which has 12mb"
type textarea "x"
type textarea "I have a string which has 12mbp"
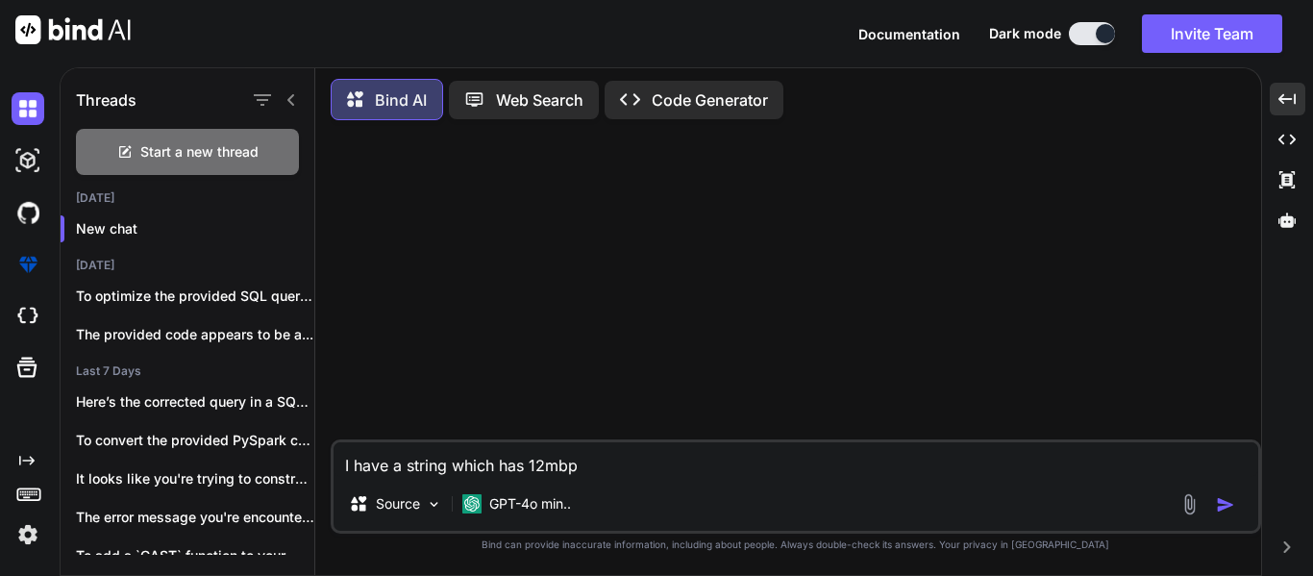
type textarea "x"
type textarea "I have a string which has 12mbps"
type textarea "x"
type textarea "I have a string which has 12mbps"
type textarea "x"
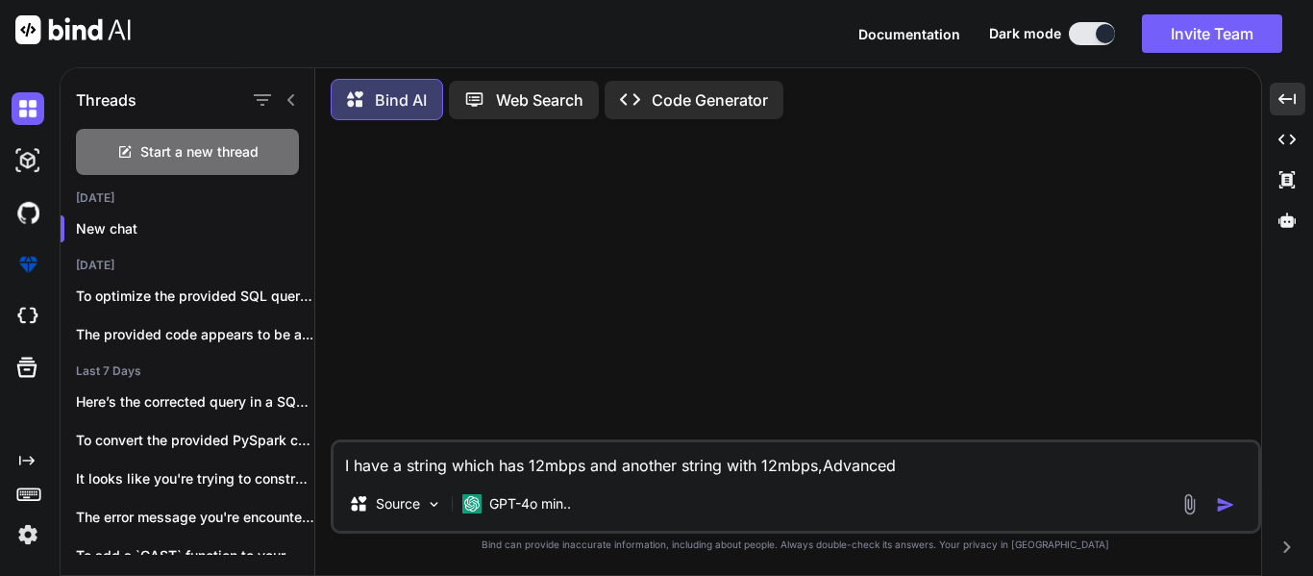
click at [598, 467] on textarea "I have a string which has 12mbps and another string with 12mbps,Advanced" at bounding box center [795, 459] width 924 height 35
click at [945, 467] on textarea "I have a string which has 12mbps or another string with 12mbps,Advanced" at bounding box center [795, 459] width 924 height 35
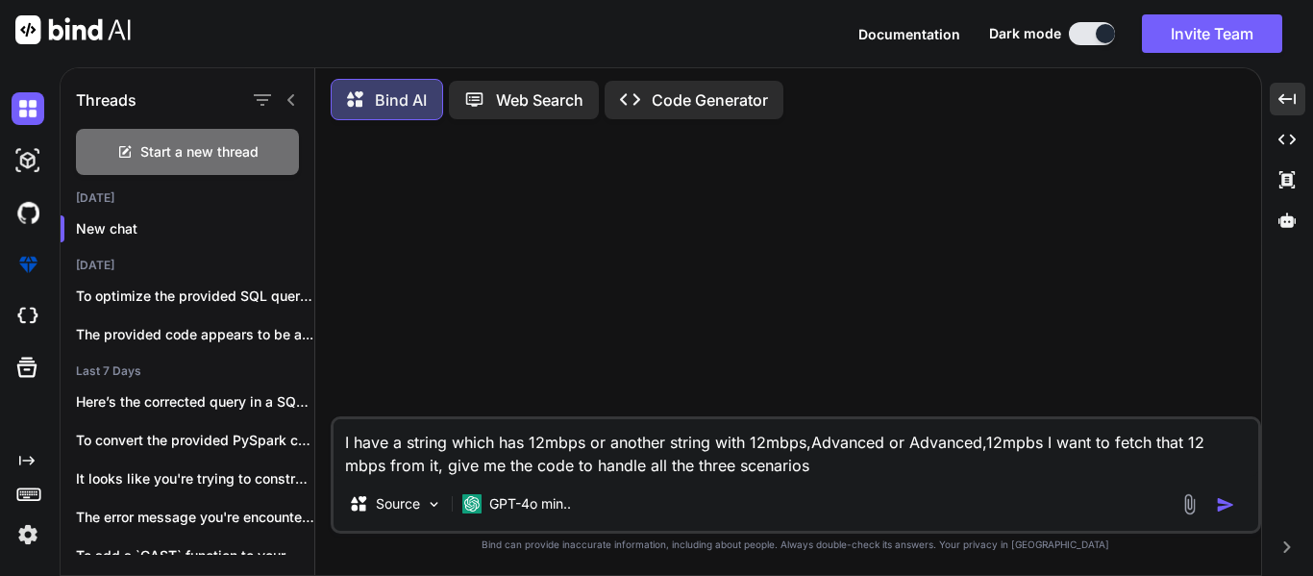
click at [939, 440] on textarea "I have a string which has 12mbps or another string with 12mbps,Advanced or Adva…" at bounding box center [795, 448] width 924 height 58
click at [912, 461] on textarea "I have a string which has 12mbps or another string with 12mbps,Advanced or basi…" at bounding box center [795, 448] width 924 height 58
click at [1170, 446] on textarea "I have a string which has 12mbps or another string with 12mbps,Advanced or basi…" at bounding box center [795, 448] width 924 height 58
click at [1144, 455] on textarea "I have a string which has 12mbps or another string with 12mbps,Advanced or basi…" at bounding box center [795, 448] width 924 height 58
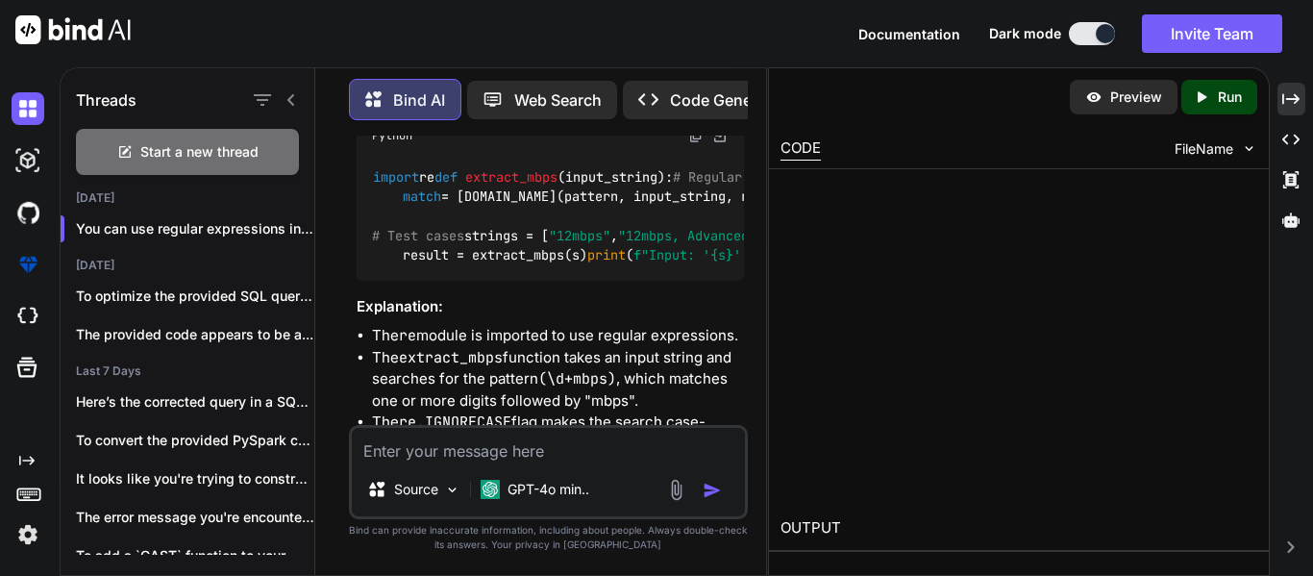
scroll to position [375, 0]
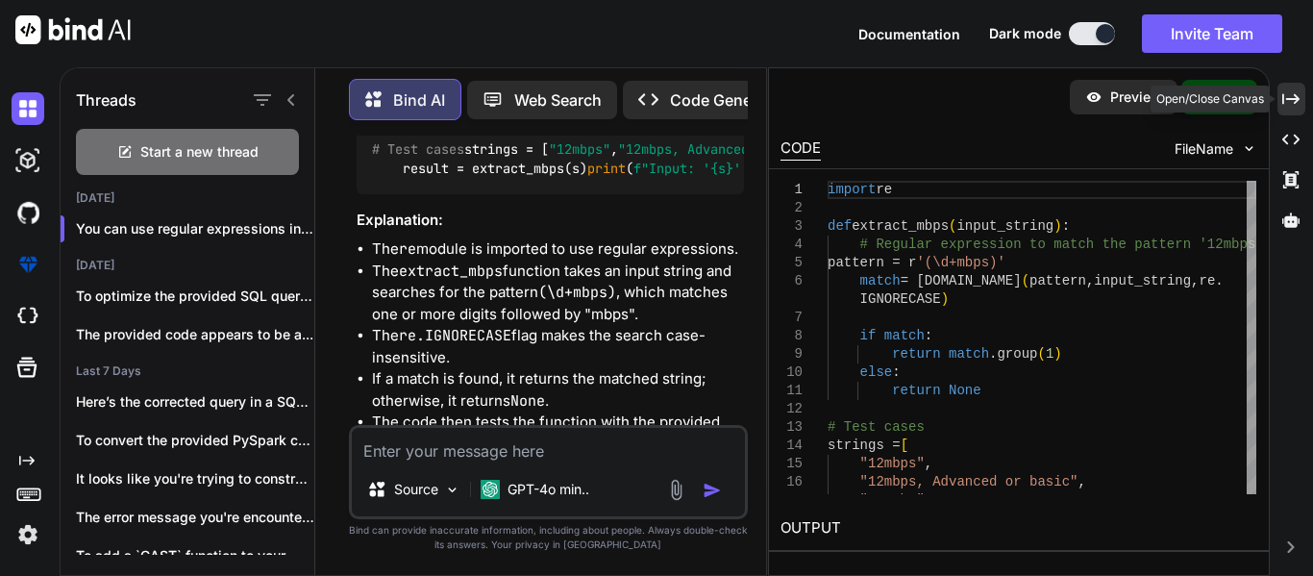
click at [1293, 96] on icon "Created with Pixso." at bounding box center [1290, 98] width 17 height 17
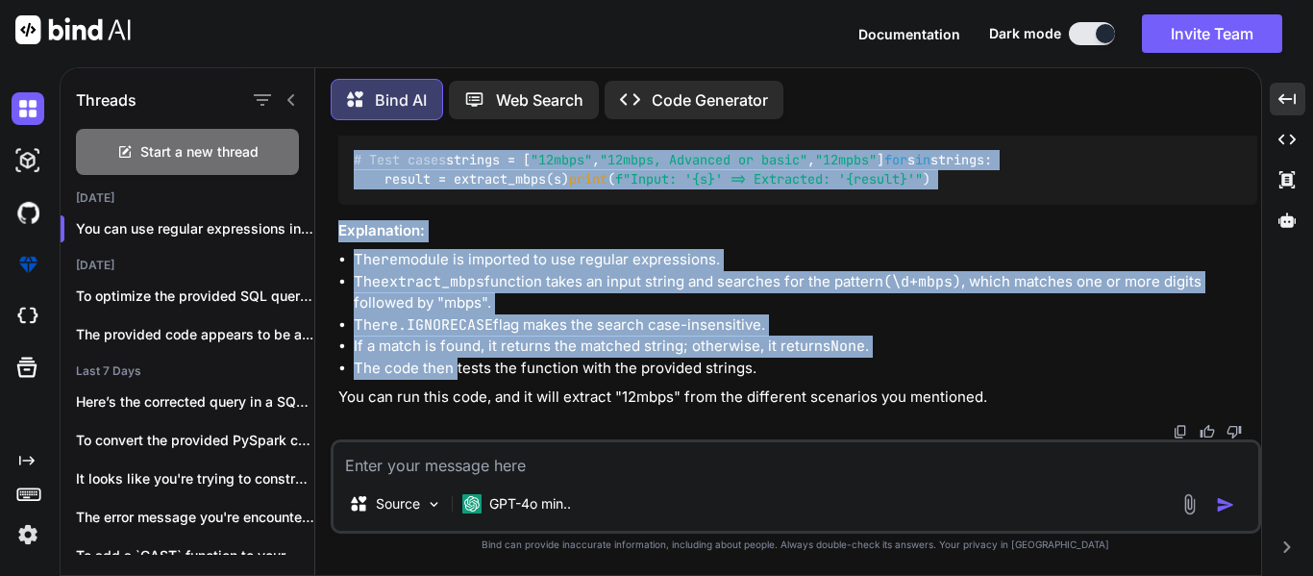
scroll to position [566, 0]
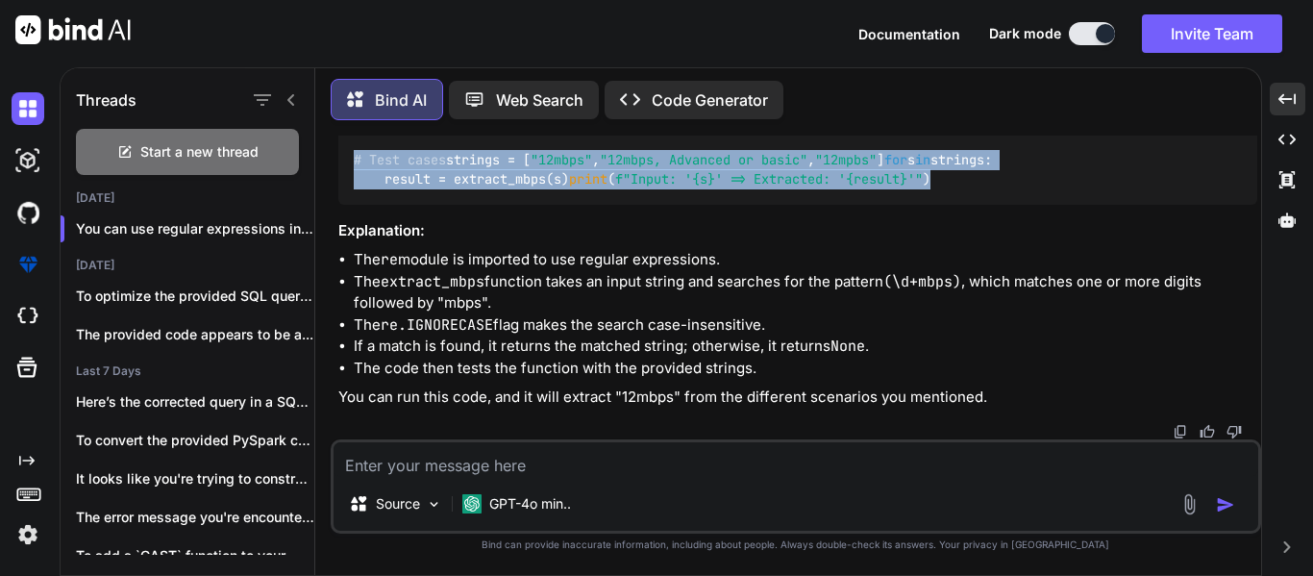
drag, startPoint x: 352, startPoint y: 147, endPoint x: 799, endPoint y: 215, distance: 452.0
click at [799, 205] on div "import re def extract_mbps ( input_string ): # Regular expression to match the …" at bounding box center [797, 140] width 919 height 129
copy code "import re def extract_mbps ( input_string ): # Regular expression to match the …"
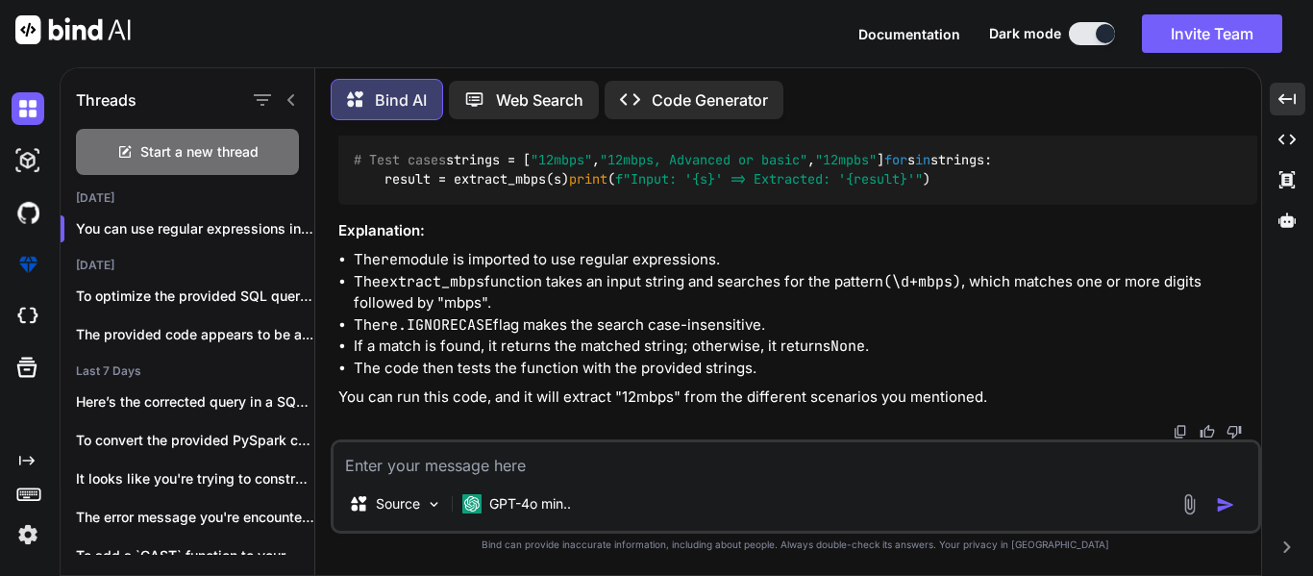
click at [626, 464] on textarea at bounding box center [795, 459] width 924 height 35
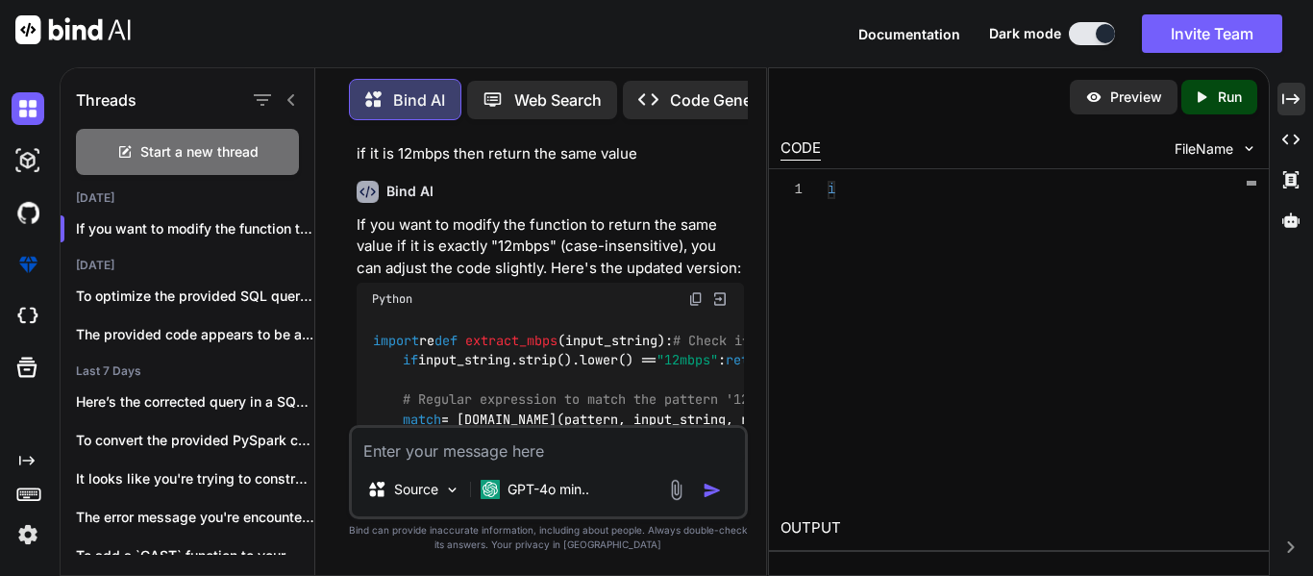
scroll to position [958, 0]
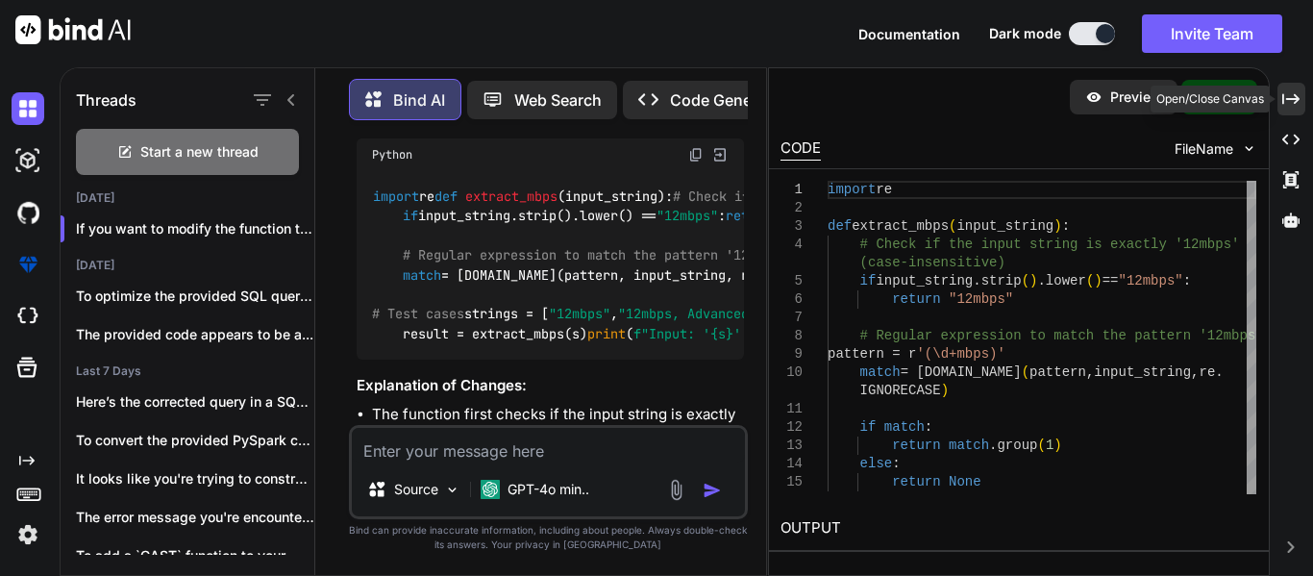
click at [1285, 96] on icon "Created with Pixso." at bounding box center [1290, 98] width 17 height 17
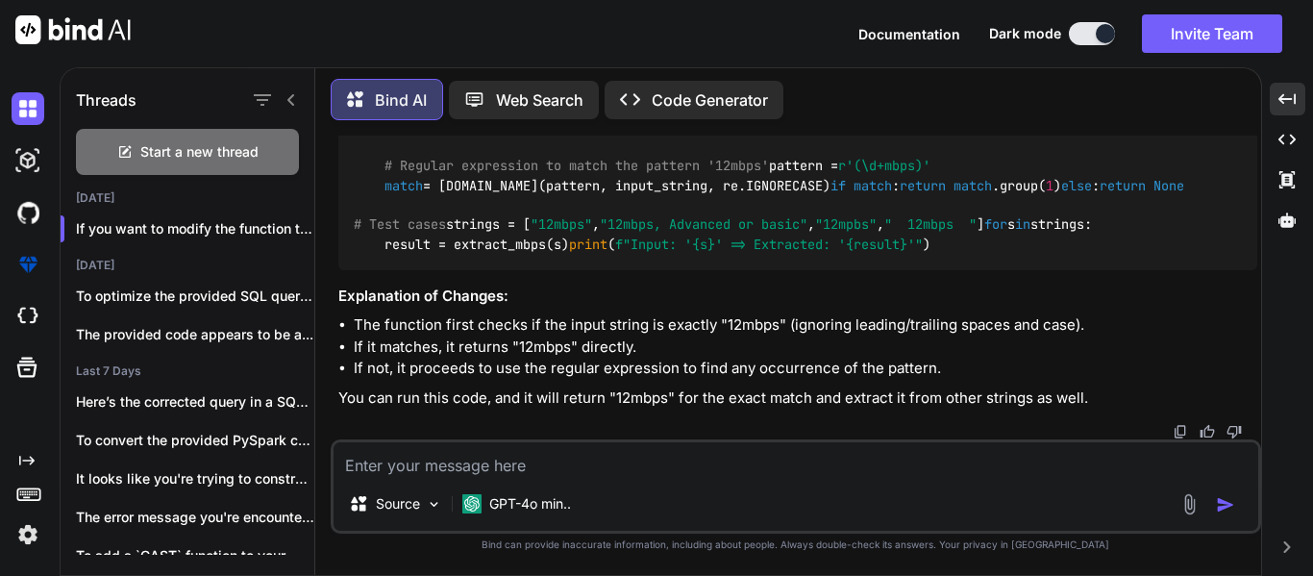
scroll to position [1152, 0]
click at [567, 464] on textarea at bounding box center [795, 459] width 924 height 35
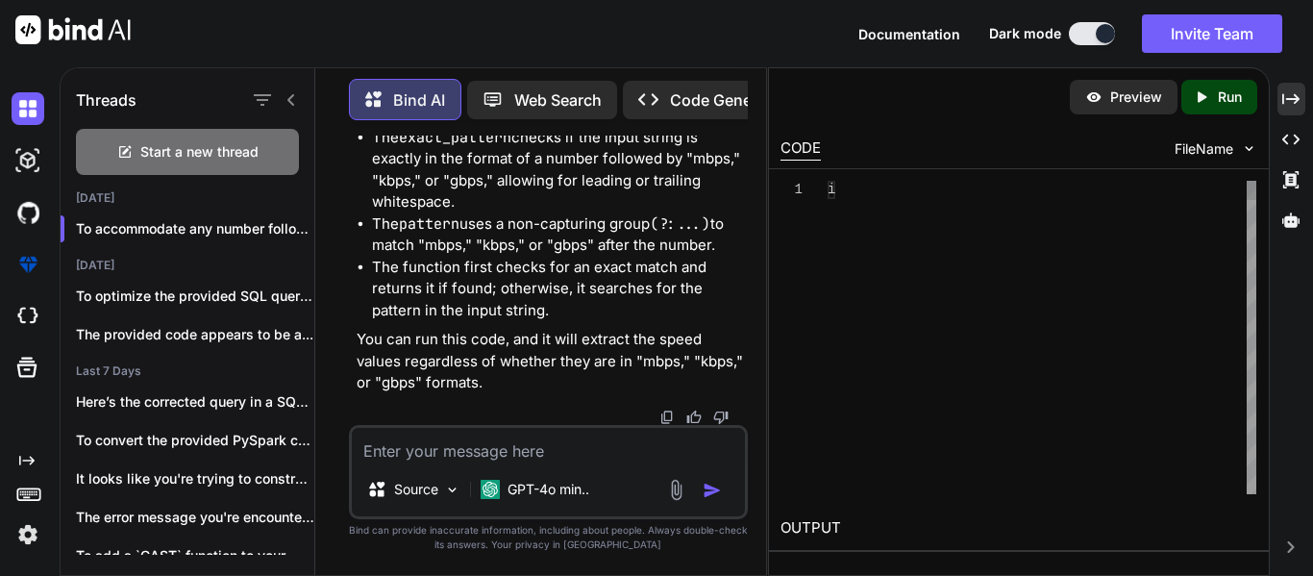
scroll to position [2520, 0]
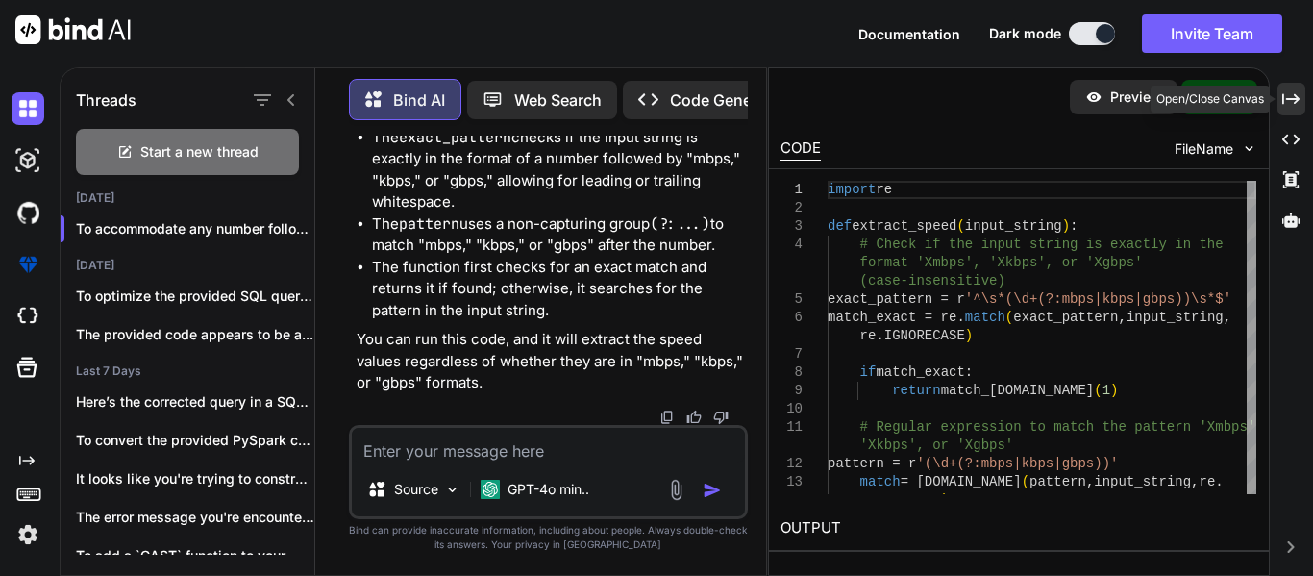
click at [1293, 98] on icon "Created with Pixso." at bounding box center [1290, 98] width 17 height 17
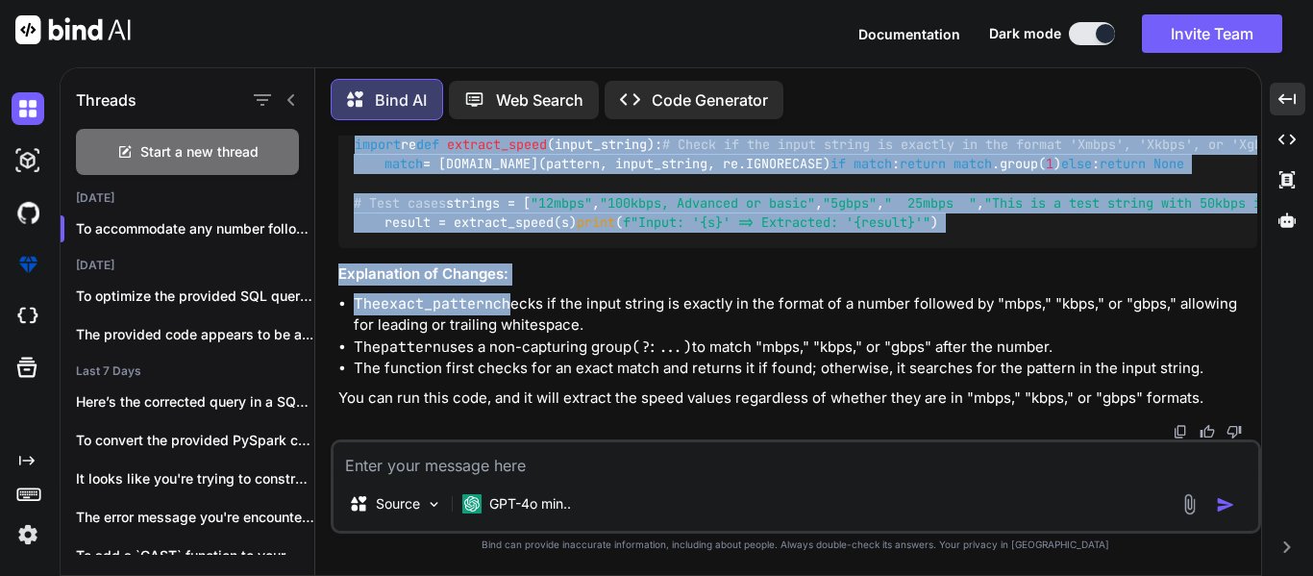
scroll to position [2533, 0]
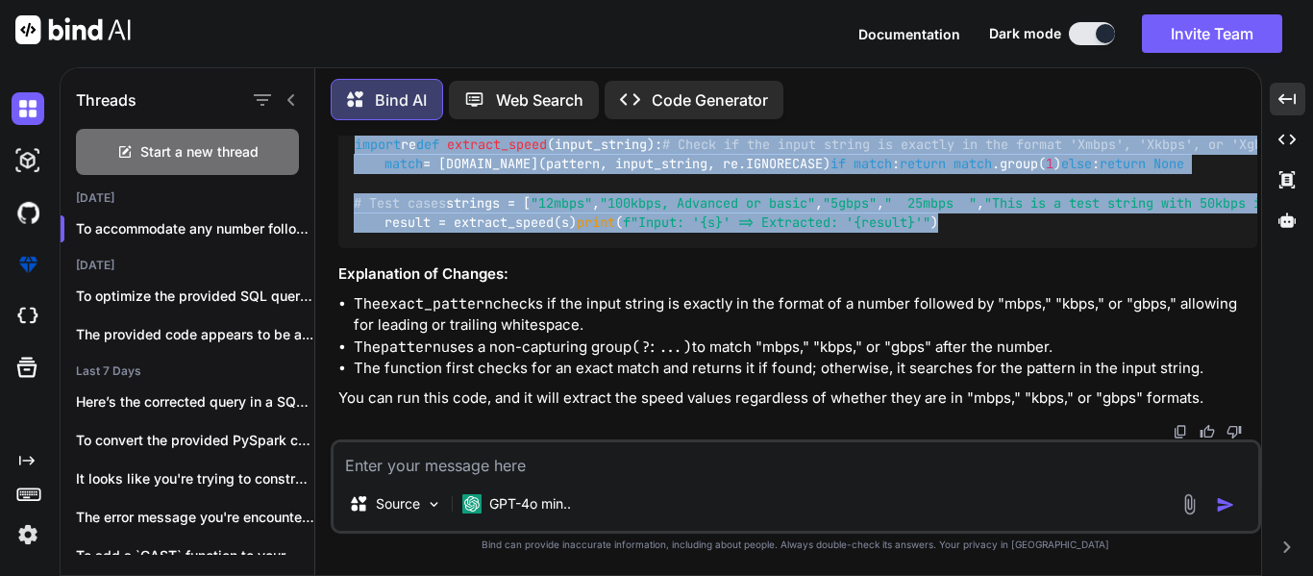
drag, startPoint x: 357, startPoint y: 165, endPoint x: 777, endPoint y: 295, distance: 439.5
click at [777, 248] on div "import re def extract_speed ( input_string ): # Check if the input string is ex…" at bounding box center [797, 183] width 919 height 129
copy code "import re def extract_speed ( input_string ): # Check if the input string is ex…"
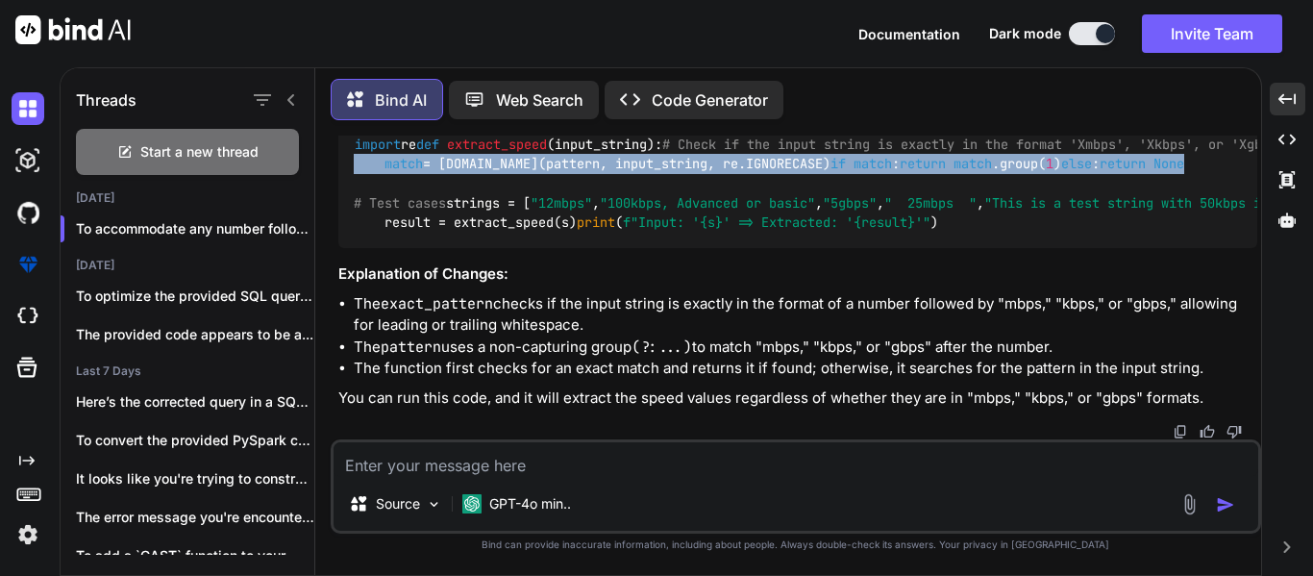
scroll to position [2020, 0]
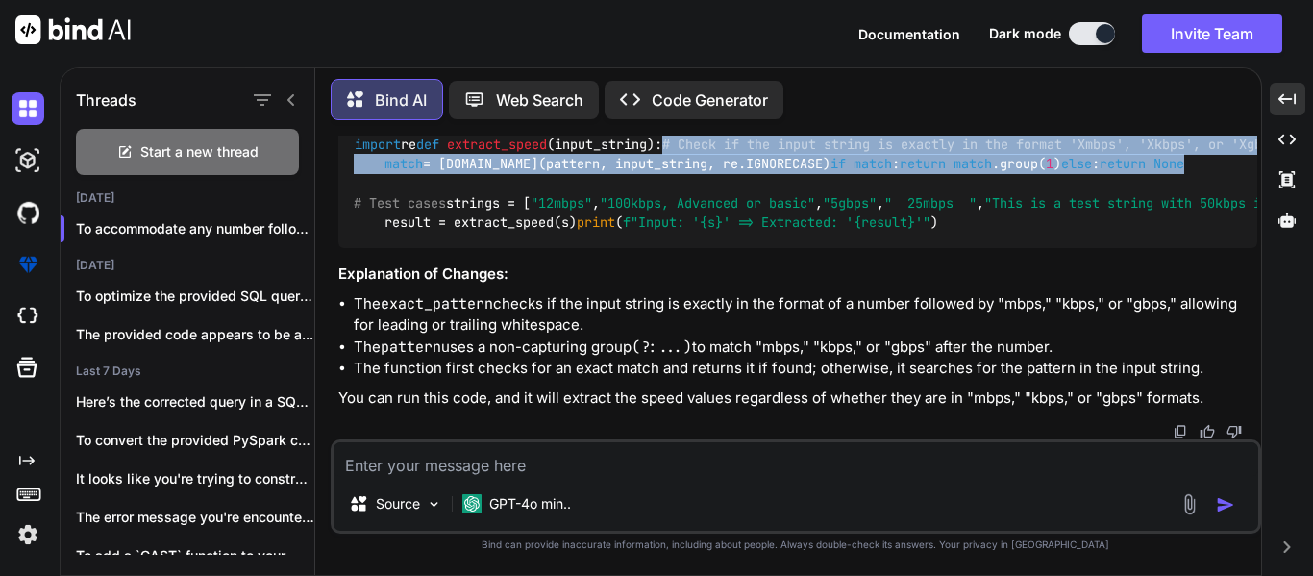
drag, startPoint x: 522, startPoint y: 405, endPoint x: 383, endPoint y: 267, distance: 195.0
click at [383, 248] on div "import re def extract_speed ( input_string ): # Check if the input string is ex…" at bounding box center [797, 183] width 919 height 129
copy code "# Check if the input string is exactly in the format 'Xmbps', 'Xkbps', or 'Xgbp…"
